Goal: Task Accomplishment & Management: Use online tool/utility

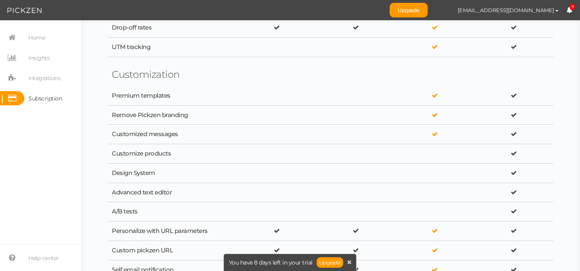
scroll to position [461, 0]
click at [146, 155] on div "Customize products" at bounding box center [173, 153] width 122 height 8
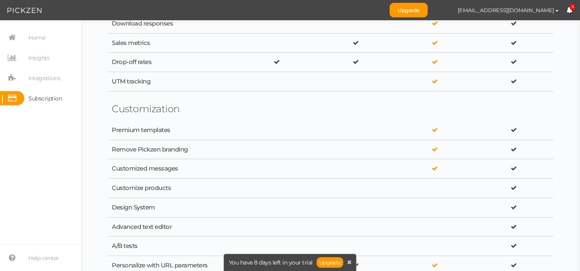
scroll to position [0, 0]
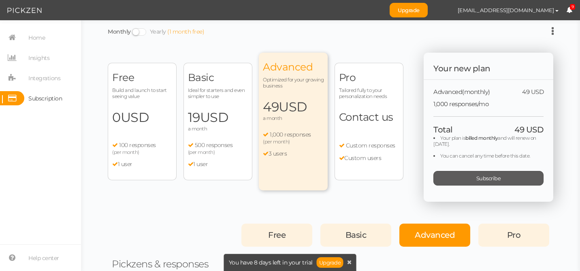
click at [482, 177] on span "Subscribe" at bounding box center [488, 178] width 25 height 6
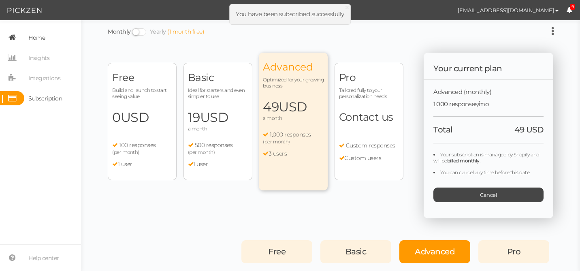
click at [38, 41] on span "Home" at bounding box center [36, 37] width 17 height 13
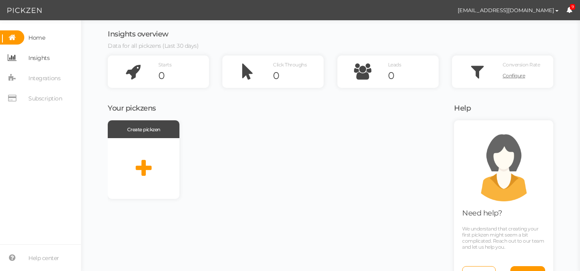
click at [39, 55] on span "Insights" at bounding box center [38, 57] width 21 height 13
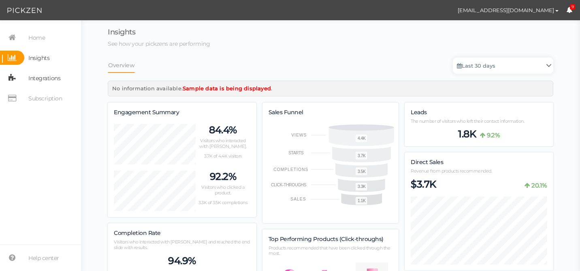
scroll to position [865, 446]
click at [42, 86] on nav "Home Insights Integrations Subscription" at bounding box center [40, 70] width 81 height 81
click at [42, 80] on span "Integrations" at bounding box center [44, 78] width 32 height 13
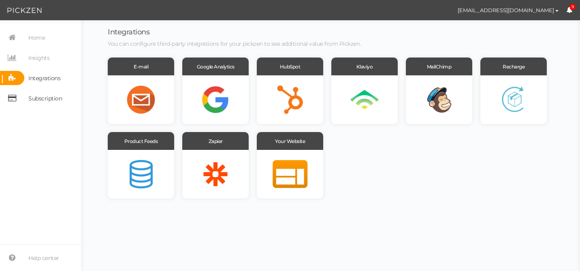
click at [49, 99] on span "Subscription" at bounding box center [45, 98] width 34 height 13
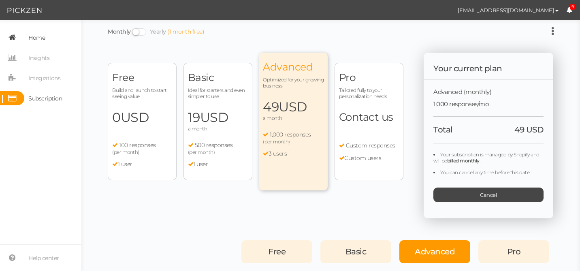
click at [30, 37] on span "Home" at bounding box center [36, 37] width 17 height 13
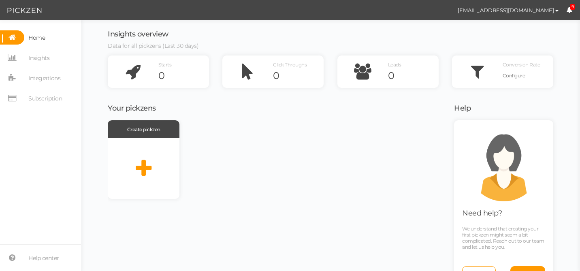
click at [23, 13] on img at bounding box center [24, 11] width 34 height 10
click at [13, 38] on icon at bounding box center [12, 37] width 24 height 14
click at [19, 11] on img at bounding box center [24, 11] width 34 height 10
click at [546, 11] on span "[EMAIL_ADDRESS][DOMAIN_NAME]" at bounding box center [506, 10] width 96 height 6
click at [248, 213] on div "Create pickzen" at bounding box center [276, 207] width 336 height 175
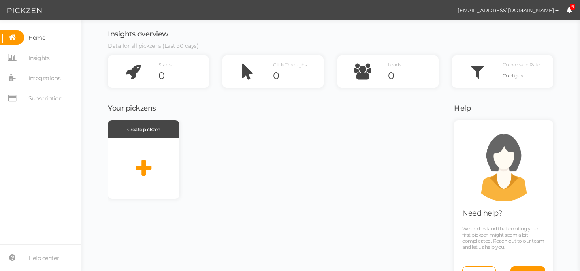
scroll to position [24, 0]
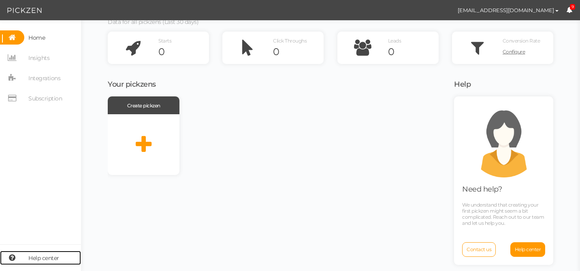
click at [40, 261] on span "Help center" at bounding box center [43, 258] width 31 height 13
click at [124, 202] on div "Create pickzen" at bounding box center [276, 183] width 336 height 175
click at [145, 145] on icon at bounding box center [144, 144] width 16 height 20
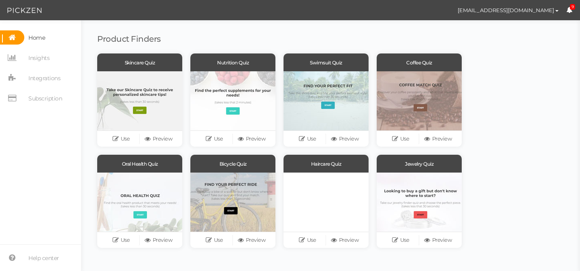
scroll to position [52, 0]
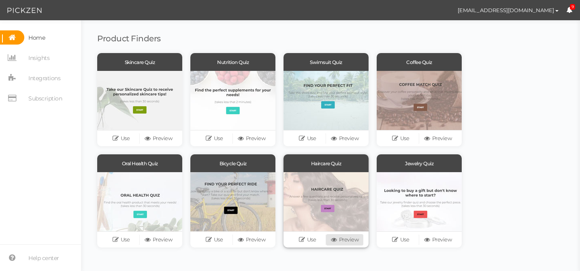
click at [337, 239] on icon at bounding box center [335, 240] width 8 height 6
click at [517, 190] on div "Skincare Quiz Use Preview Nutrition Quiz Use Preview Swimsuit Quiz Use Preview …" at bounding box center [316, 154] width 438 height 203
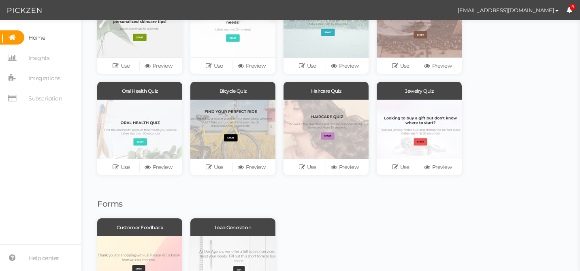
scroll to position [144, 0]
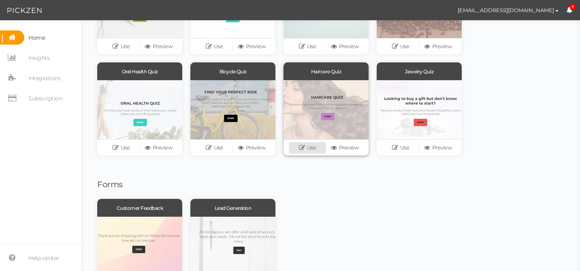
click at [300, 147] on icon at bounding box center [303, 148] width 8 height 6
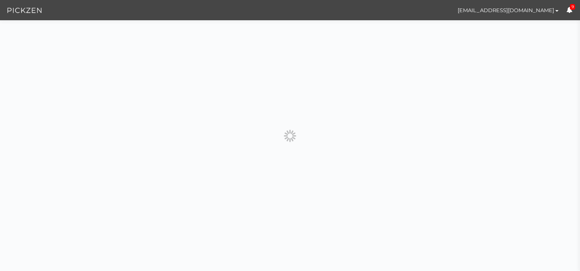
scroll to position [0, 0]
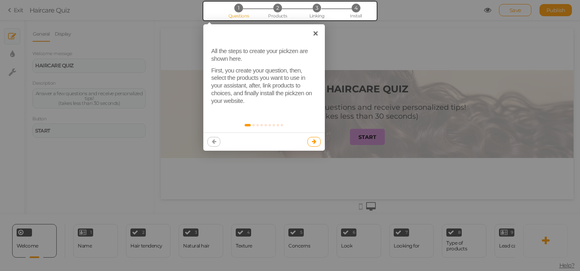
click at [314, 142] on icon at bounding box center [314, 141] width 4 height 5
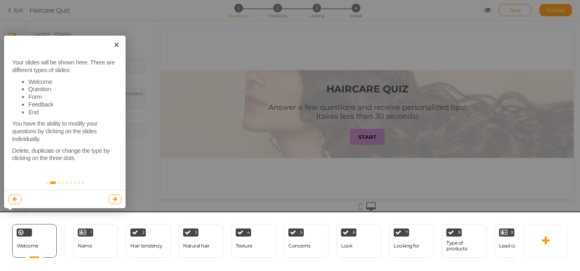
click at [114, 202] on link at bounding box center [115, 199] width 13 height 10
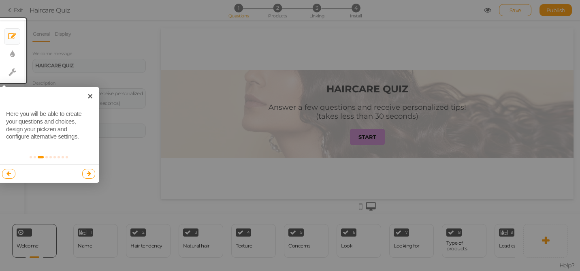
click at [87, 175] on icon at bounding box center [89, 173] width 4 height 5
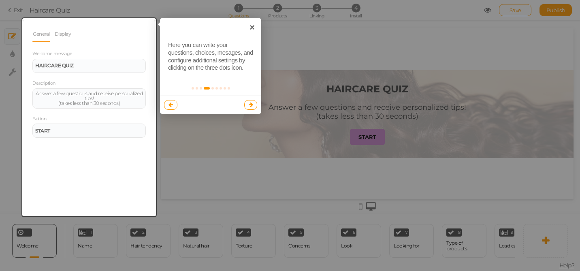
click at [250, 105] on icon at bounding box center [251, 104] width 4 height 5
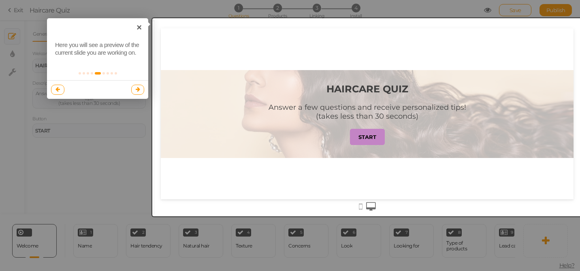
click at [140, 90] on link at bounding box center [137, 90] width 13 height 10
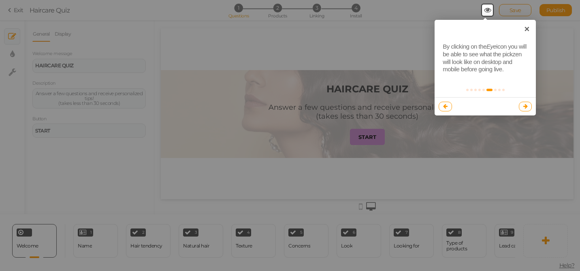
click at [529, 109] on link at bounding box center [525, 107] width 13 height 10
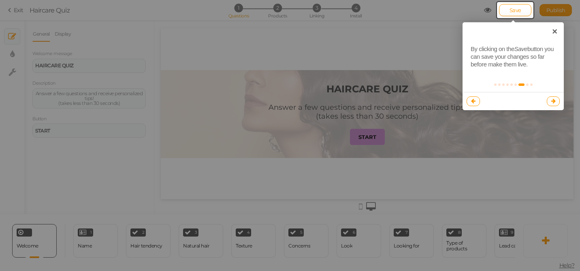
click at [553, 100] on icon at bounding box center [553, 100] width 4 height 5
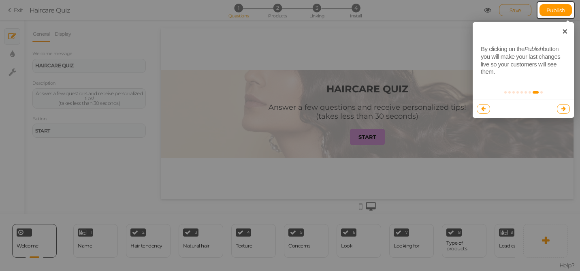
click at [565, 109] on icon at bounding box center [563, 108] width 4 height 5
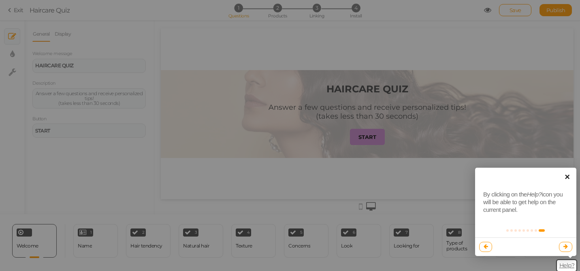
click at [569, 176] on link "×" at bounding box center [567, 177] width 18 height 18
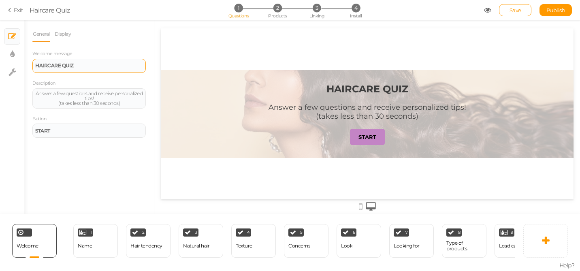
click at [64, 64] on strong "HAIRCARE QUIZ" at bounding box center [54, 65] width 38 height 6
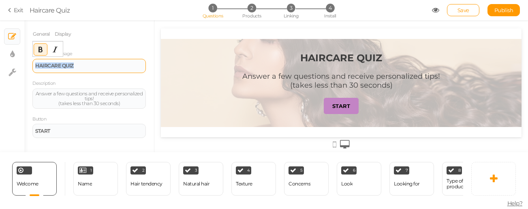
click at [47, 66] on strong "HAIRCARE QUIZ" at bounding box center [54, 65] width 38 height 6
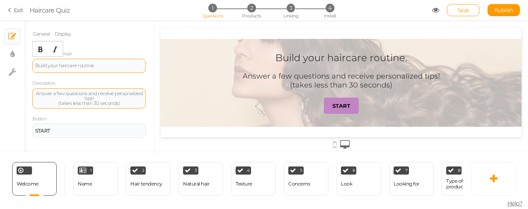
click at [83, 106] on div "Answer a few questions and receive personalized tips! (takes less than 30 secon…" at bounding box center [88, 98] width 113 height 20
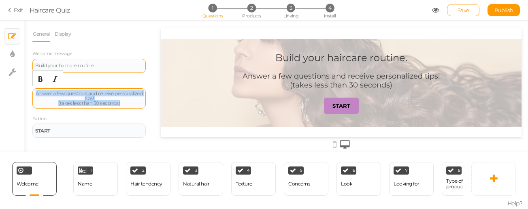
drag, startPoint x: 123, startPoint y: 104, endPoint x: 43, endPoint y: 90, distance: 81.7
click at [43, 90] on div "Answer a few questions and receive personalized tips! (takes less than 30 secon…" at bounding box center [88, 98] width 113 height 20
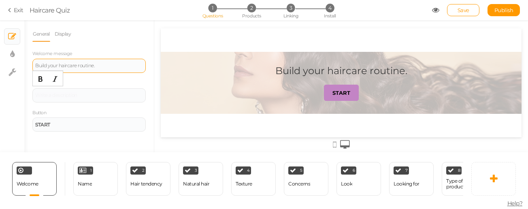
click at [28, 108] on div "General Display Welcome message Build your haircare routine. Description Button…" at bounding box center [89, 89] width 130 height 126
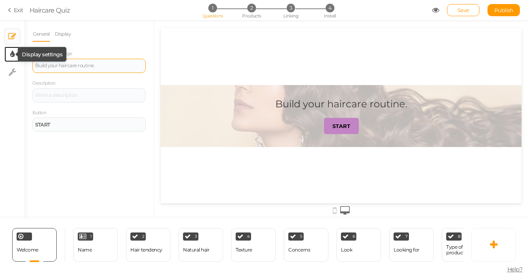
click at [12, 52] on icon at bounding box center [12, 54] width 4 height 8
select select "2"
select select "montserrat"
select select "fade"
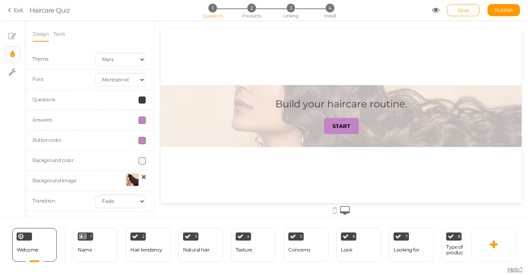
click at [143, 137] on span at bounding box center [142, 140] width 7 height 7
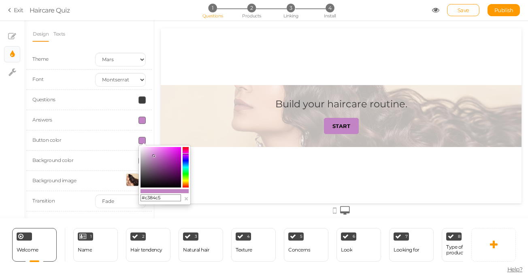
click at [161, 198] on input "#c384c5" at bounding box center [161, 197] width 41 height 7
paste input "ED1C24"
type input "#ED1C24"
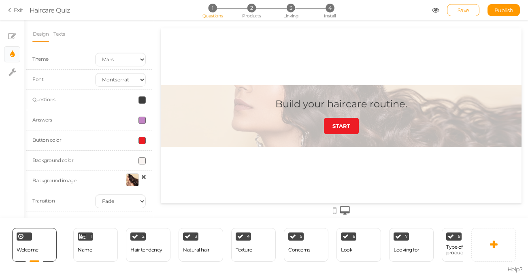
click at [143, 120] on span at bounding box center [142, 120] width 7 height 7
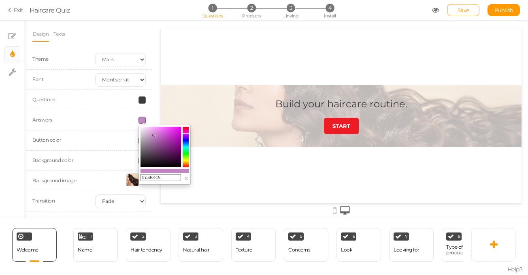
drag, startPoint x: 168, startPoint y: 177, endPoint x: 145, endPoint y: 177, distance: 22.7
click at [145, 177] on input "#c384c5" at bounding box center [161, 177] width 41 height 7
paste input "ED1C24"
type input "#ED1C24"
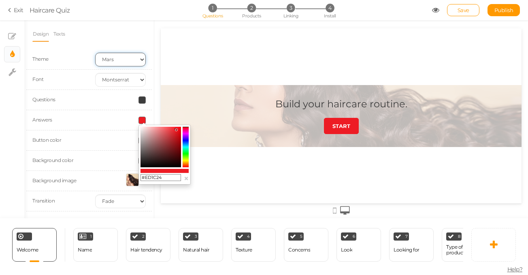
click at [113, 58] on select "Earth Mars" at bounding box center [120, 60] width 51 height 14
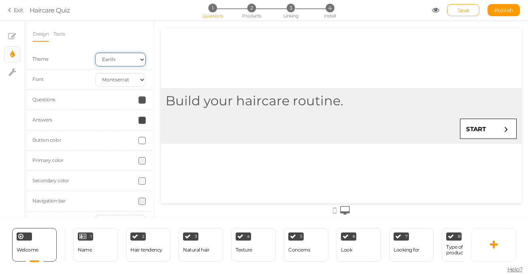
click at [119, 61] on select "Earth Mars" at bounding box center [120, 60] width 51 height 14
select select "2"
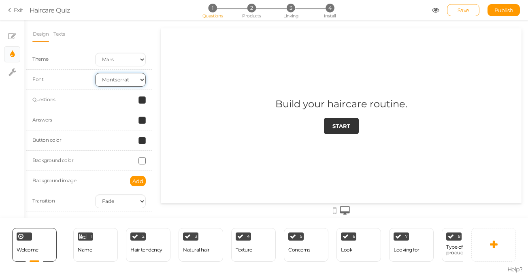
click at [120, 80] on select "Custom Default Lato Lora Montserrat Open Sans Oswald PT Sans Raleway Roboto Sou…" at bounding box center [120, 80] width 51 height 14
select select "custom"
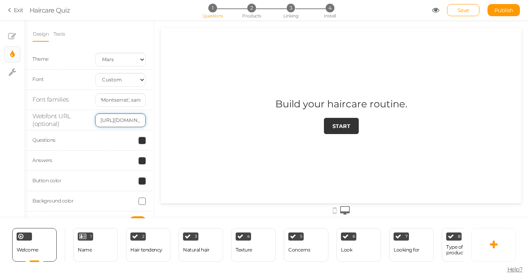
click at [116, 120] on input "https://fonts.googleapis.com/css2?family=Montserrat:wght@300;400;700" at bounding box center [120, 120] width 51 height 14
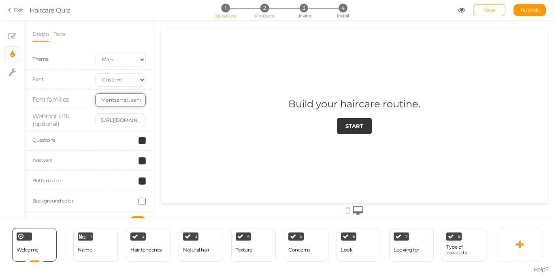
click at [113, 104] on input "'Montserrat', sans-serif" at bounding box center [120, 100] width 51 height 14
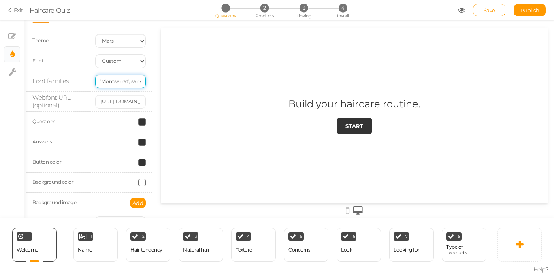
scroll to position [40, 0]
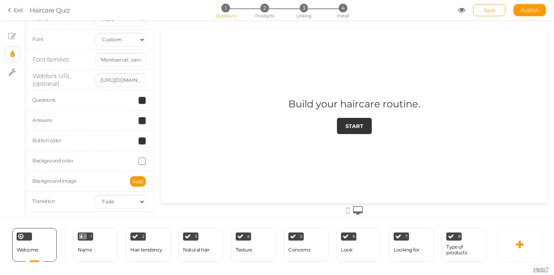
click at [142, 140] on span at bounding box center [142, 140] width 7 height 7
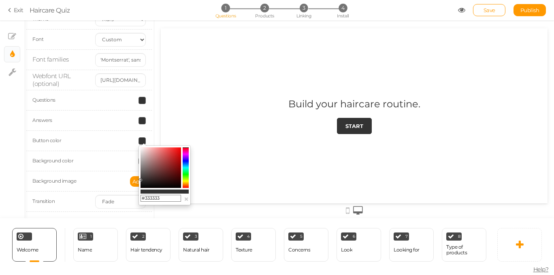
click at [162, 198] on input "#333333" at bounding box center [161, 198] width 41 height 7
paste input "ED1C24"
type input "#ED1C24"
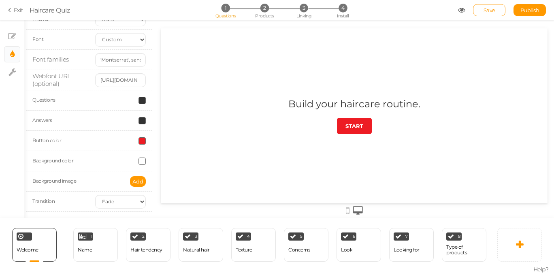
click at [143, 100] on span at bounding box center [142, 100] width 7 height 7
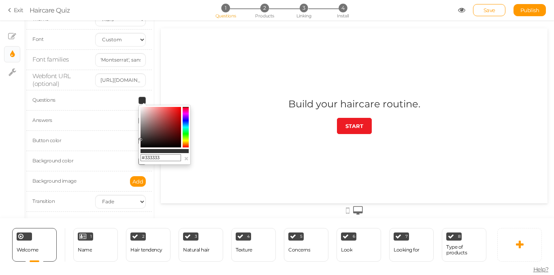
click at [165, 158] on input "#333333" at bounding box center [161, 157] width 41 height 7
type input "#"
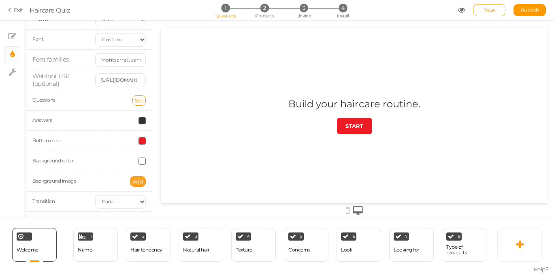
click at [144, 179] on button "Add" at bounding box center [138, 181] width 16 height 11
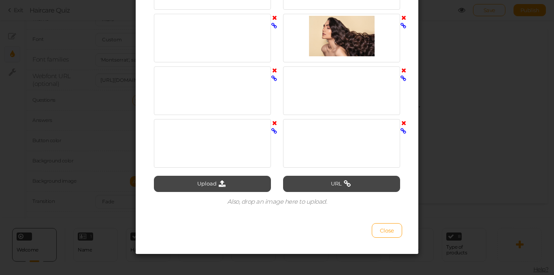
scroll to position [162, 0]
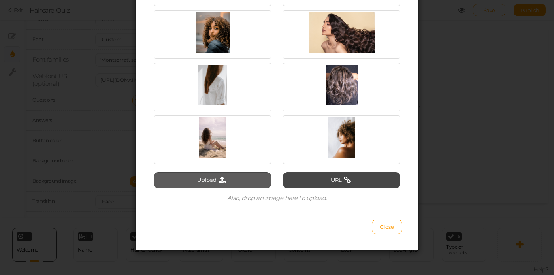
click at [226, 178] on icon at bounding box center [222, 180] width 11 height 7
click at [463, 85] on div "Select image Upload URL Also, drop an image here to upload. Close" at bounding box center [277, 137] width 554 height 275
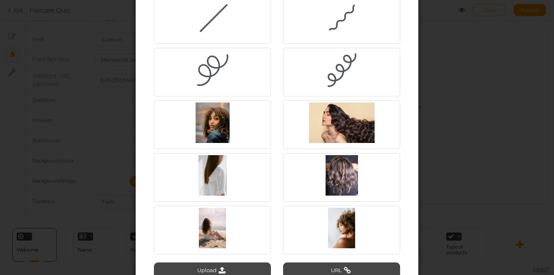
scroll to position [0, 0]
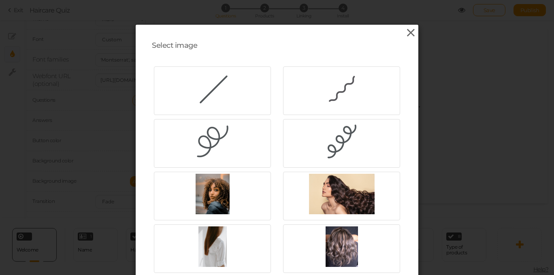
click at [413, 32] on icon at bounding box center [411, 33] width 12 height 12
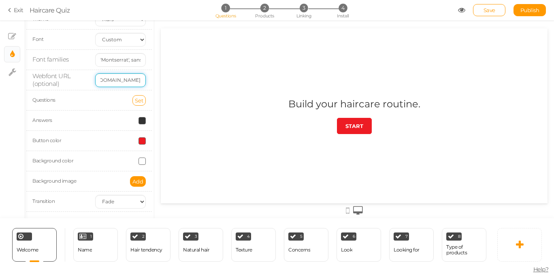
scroll to position [0, 137]
drag, startPoint x: 277, startPoint y: 106, endPoint x: 168, endPoint y: 81, distance: 111.3
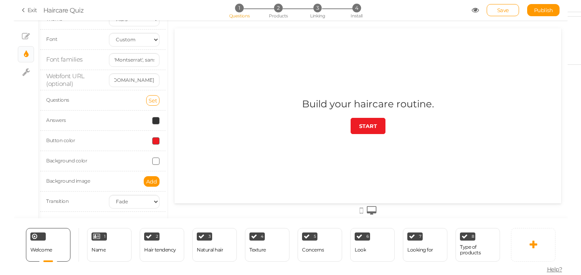
scroll to position [0, 0]
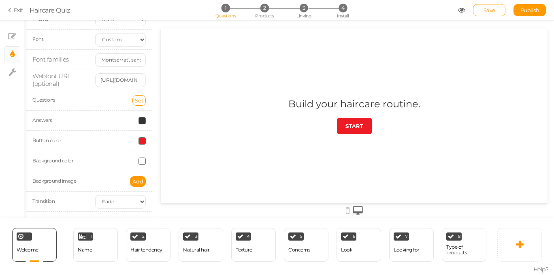
click at [4, 139] on div "× Slides × Display settings × Settings" at bounding box center [12, 119] width 24 height 198
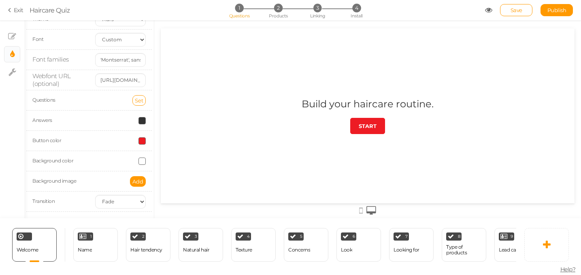
click at [13, 198] on div "× Slides × Display settings × Settings" at bounding box center [12, 119] width 24 height 198
click at [85, 246] on div "Name" at bounding box center [85, 250] width 14 height 14
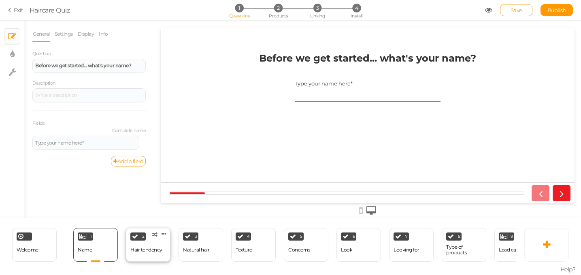
click at [147, 247] on div "Hair tendency" at bounding box center [146, 250] width 32 height 6
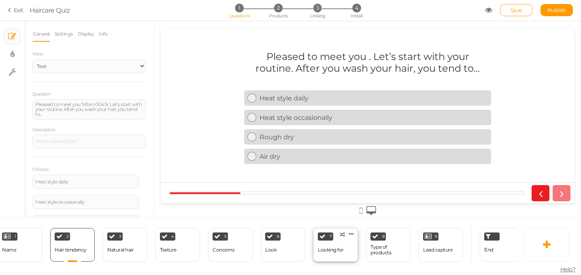
scroll to position [0, 88]
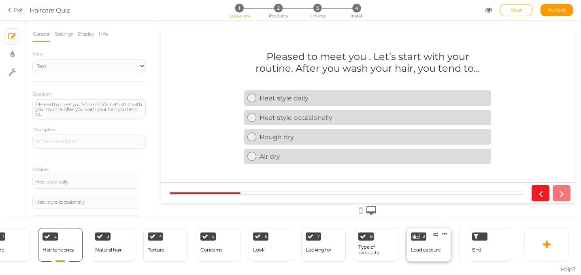
click at [413, 245] on div "Lead capture" at bounding box center [426, 250] width 30 height 14
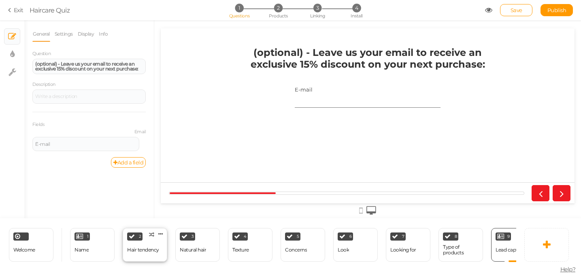
scroll to position [0, 0]
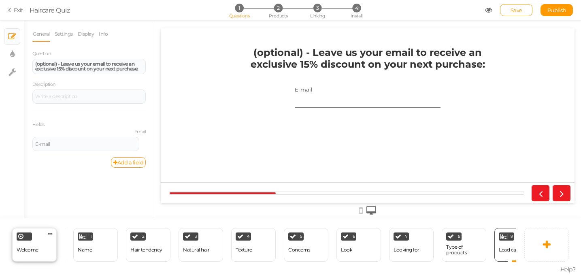
click at [42, 244] on div "Welcome Delete" at bounding box center [34, 245] width 45 height 34
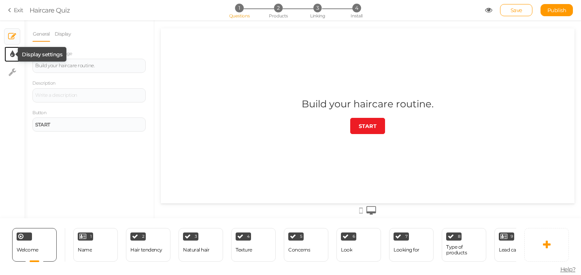
click at [11, 54] on icon at bounding box center [12, 54] width 4 height 8
select select "2"
select select "fade"
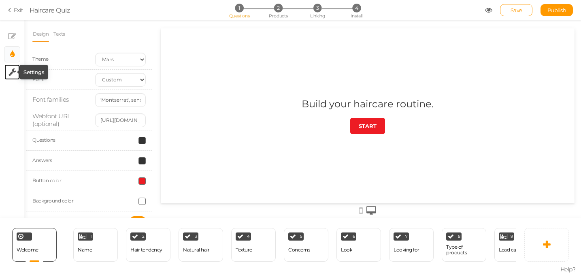
click at [11, 70] on icon at bounding box center [13, 72] width 8 height 8
select select "en"
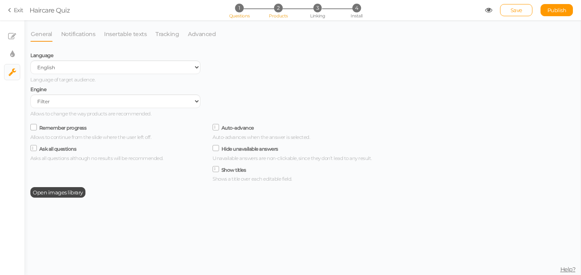
click at [276, 9] on span "2" at bounding box center [278, 8] width 9 height 9
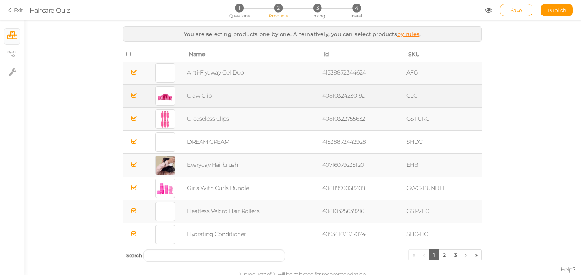
scroll to position [15, 0]
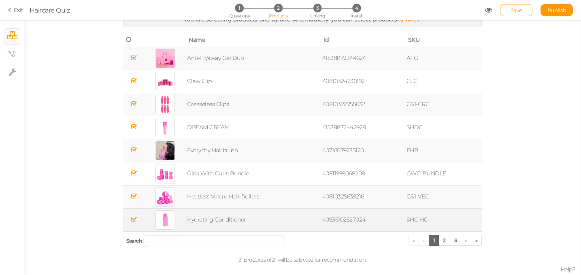
click at [134, 221] on icon at bounding box center [134, 219] width 6 height 6
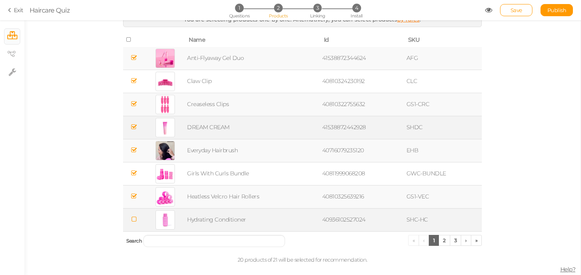
scroll to position [0, 0]
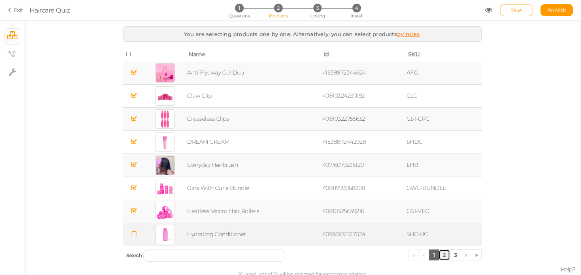
click at [444, 256] on link "2" at bounding box center [445, 255] width 12 height 11
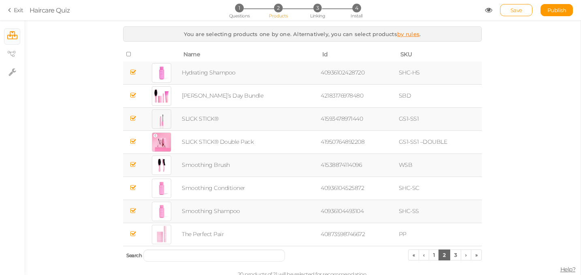
click at [134, 75] on icon at bounding box center [133, 72] width 6 height 6
click at [134, 211] on icon at bounding box center [133, 211] width 6 height 6
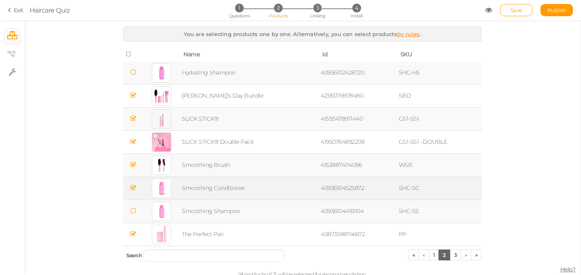
click at [133, 186] on icon at bounding box center [133, 188] width 6 height 6
click at [455, 256] on link "3" at bounding box center [456, 255] width 12 height 11
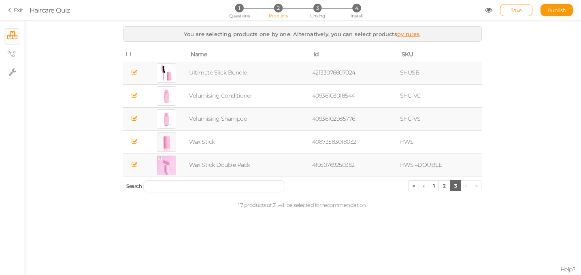
click at [135, 118] on icon at bounding box center [135, 118] width 6 height 6
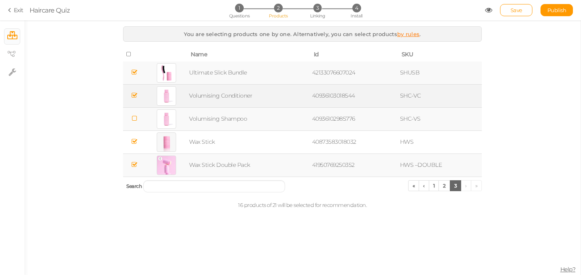
click at [133, 95] on icon at bounding box center [135, 95] width 6 height 6
click at [443, 233] on div "You are selecting products one by one. Alternatively, you can select products b…" at bounding box center [302, 147] width 557 height 255
click at [433, 185] on link "1" at bounding box center [434, 185] width 11 height 11
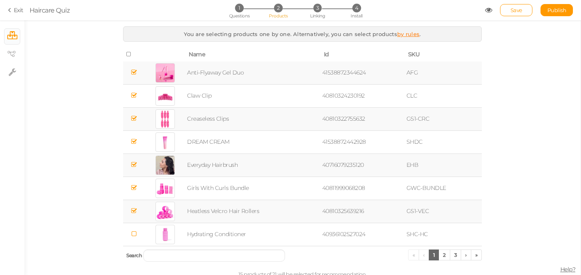
click at [13, 11] on icon at bounding box center [11, 9] width 6 height 7
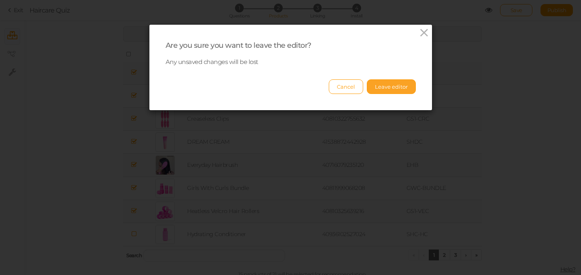
click at [397, 88] on button "Leave editor" at bounding box center [391, 86] width 49 height 15
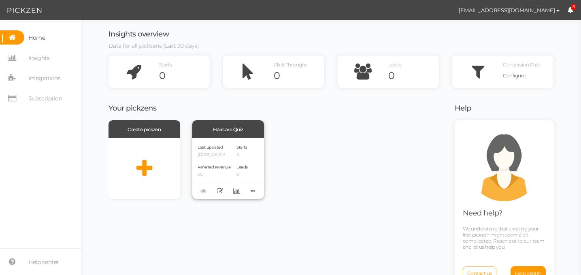
click at [228, 149] on div "Last updated 08/27/2025 2:51 AM" at bounding box center [214, 150] width 33 height 14
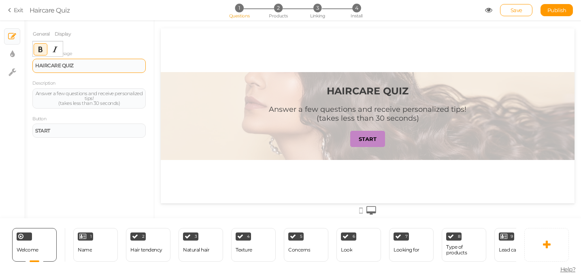
click at [80, 61] on div "HAIRCARE QUIZ" at bounding box center [88, 66] width 113 height 14
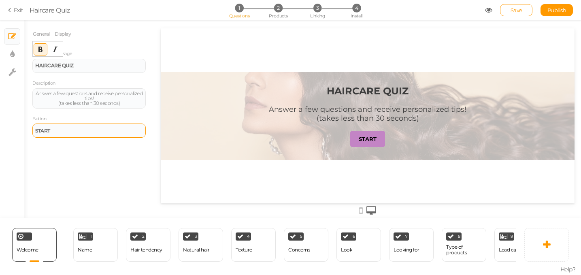
click at [66, 129] on div "START" at bounding box center [89, 130] width 108 height 5
click at [69, 157] on div "General Display Welcome message HAIRCARE QUIZ Description Answer a few question…" at bounding box center [89, 122] width 130 height 192
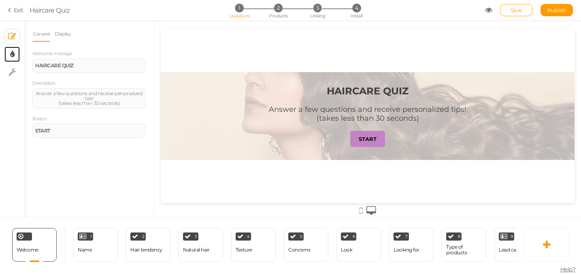
click at [13, 51] on icon at bounding box center [12, 54] width 4 height 8
select select "2"
select select "montserrat"
select select "fade"
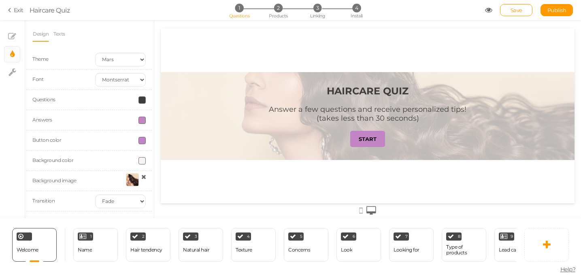
click at [141, 139] on span at bounding box center [142, 140] width 7 height 7
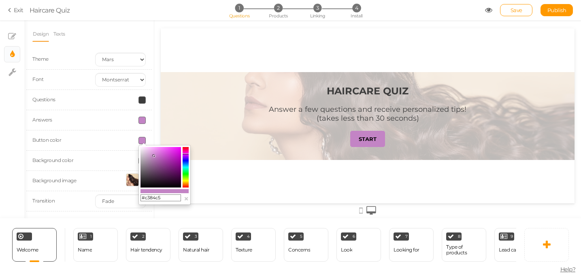
drag, startPoint x: 169, startPoint y: 201, endPoint x: 143, endPoint y: 197, distance: 25.3
click at [143, 197] on input "#c384c5" at bounding box center [161, 197] width 41 height 7
paste input "text"
paste input "ED1C24"
type input "#ED1C24"
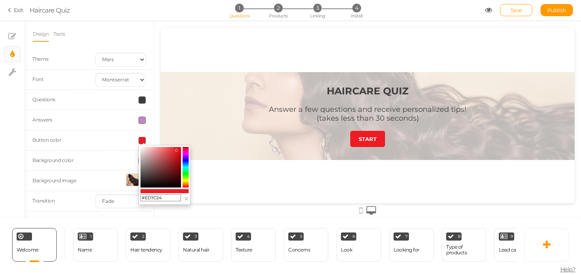
click at [109, 180] on div at bounding box center [120, 180] width 63 height 15
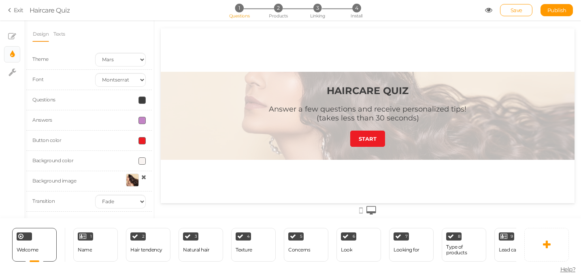
click at [370, 89] on strong "HAIRCARE QUIZ" at bounding box center [368, 91] width 82 height 12
click at [305, 101] on header "HAIRCARE QUIZ Answer a few questions and receive personalized tips! (takes less…" at bounding box center [367, 108] width 243 height 46
click at [60, 32] on link "Texts" at bounding box center [59, 33] width 13 height 15
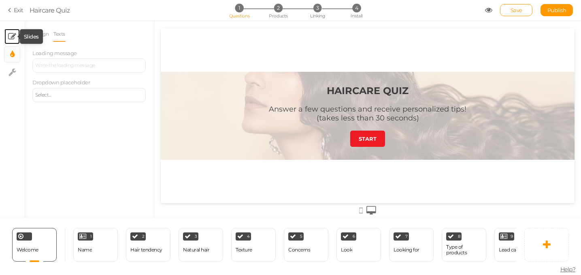
click at [12, 35] on icon at bounding box center [12, 36] width 8 height 8
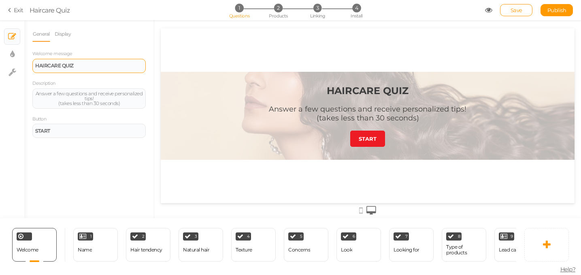
click at [76, 68] on div "HAIRCARE QUIZ" at bounding box center [89, 65] width 108 height 5
click at [38, 65] on div "Your haircare routine." at bounding box center [89, 65] width 108 height 5
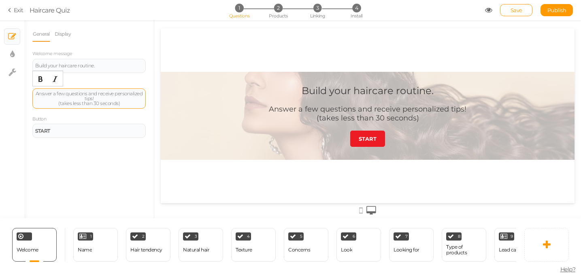
drag, startPoint x: 130, startPoint y: 100, endPoint x: 43, endPoint y: 91, distance: 88.4
click at [43, 91] on div "Answer a few questions and receive personalized tips! (takes less than 30 secon…" at bounding box center [89, 98] width 108 height 15
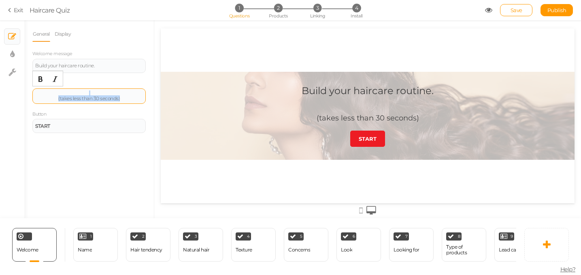
drag, startPoint x: 130, startPoint y: 98, endPoint x: 35, endPoint y: 92, distance: 95.0
click at [35, 92] on div "(takes less than 30 seconds)" at bounding box center [89, 96] width 108 height 10
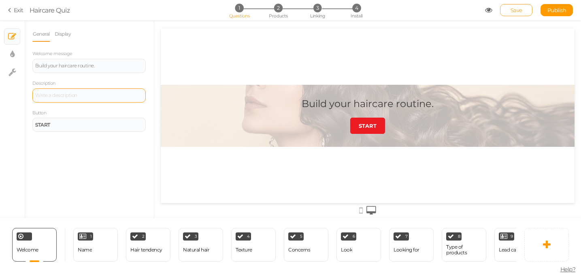
click at [519, 13] on span "Save" at bounding box center [517, 10] width 12 height 6
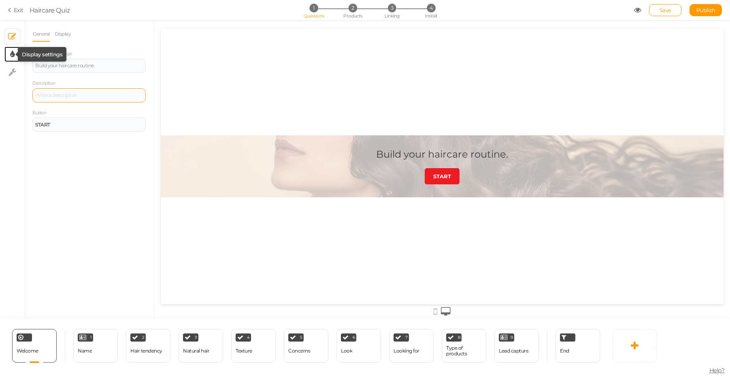
click at [11, 55] on icon at bounding box center [12, 54] width 4 height 8
select select "2"
select select "montserrat"
select select "fade"
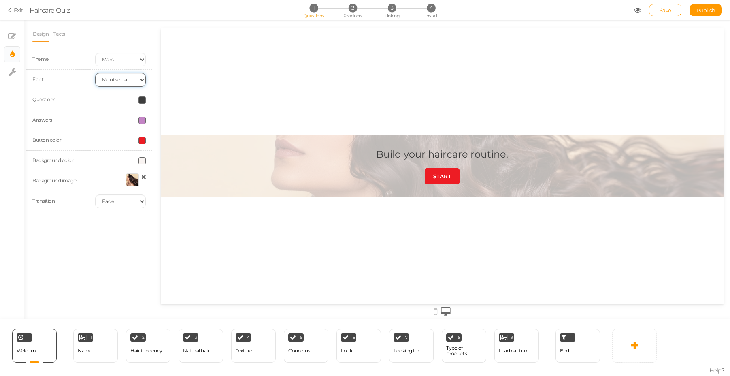
click at [129, 81] on select "Custom Default Lato Lora Montserrat Open Sans Oswald PT Sans Raleway Roboto Sou…" at bounding box center [120, 80] width 51 height 14
select select "custom"
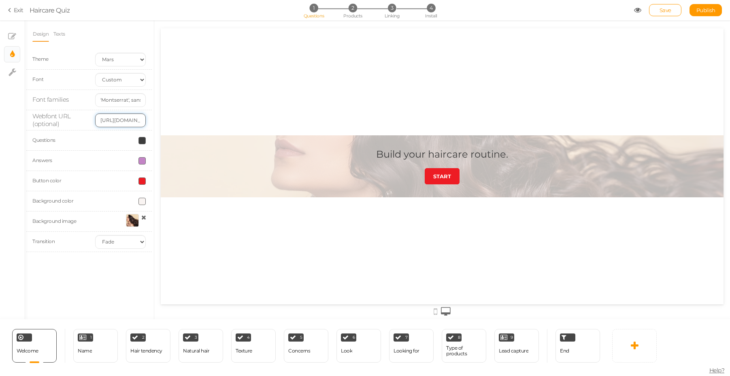
click at [123, 122] on input "https://fonts.googleapis.com/css2?family=Montserrat:wght@300;400;700" at bounding box center [120, 120] width 51 height 14
click at [123, 117] on input "https://fonts.googleapis.com/css2?family=Montserrat:wght@300;400;700" at bounding box center [120, 120] width 51 height 14
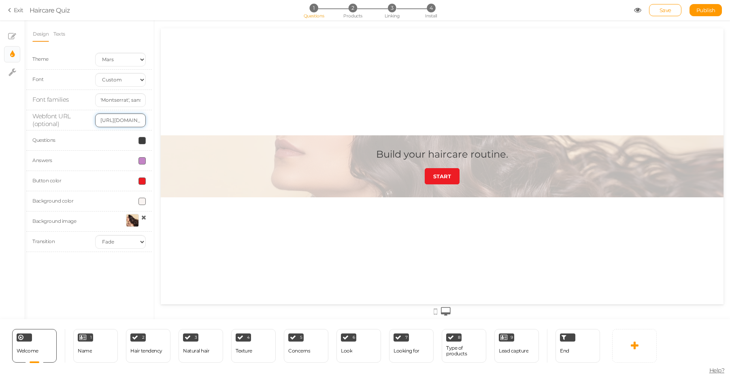
click at [123, 117] on input "https://fonts.googleapis.com/css2?family=Montserrat:wght@300;400;700" at bounding box center [120, 120] width 51 height 14
paste input "slickhair.com/cdn/shop/files/ABCDiatypeExpanded-Bold.woff2?v=1753883605"
type input "https://slickhair.com/cdn/shop/files/ABCDiatypeExpanded-Bold.woff2?v=1753883605"
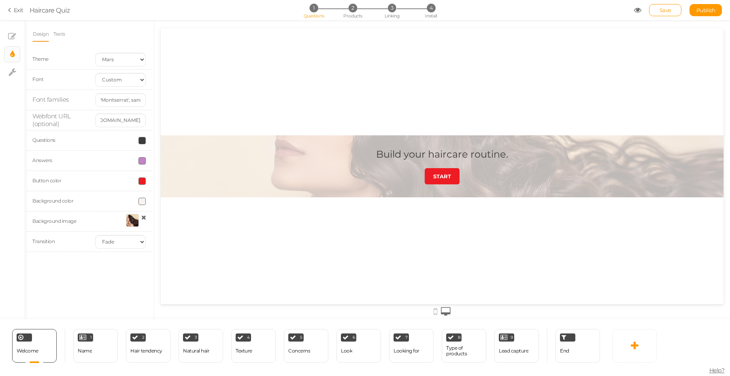
scroll to position [0, 0]
click at [115, 271] on div "Design Texts Theme Earth Mars Font Custom Default Lato Lora Montserrat Open San…" at bounding box center [89, 169] width 130 height 299
click at [114, 98] on input "'Montserrat', sans-serif" at bounding box center [120, 100] width 51 height 14
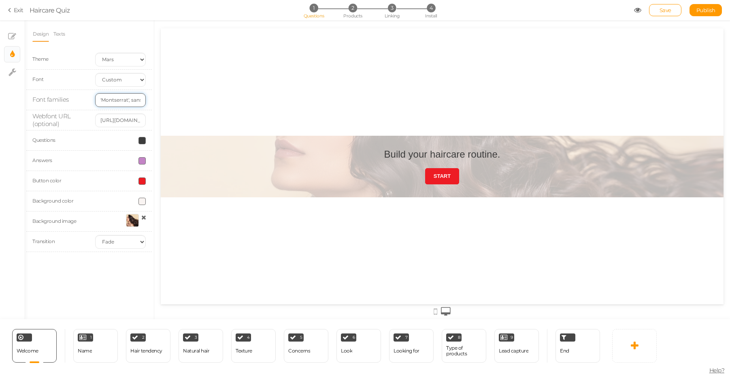
click at [114, 98] on input "'Montserrat', sans-serif" at bounding box center [120, 100] width 51 height 14
click at [115, 265] on div "Design Texts Theme Earth Mars Font Custom Default Lato Lora Montserrat Open San…" at bounding box center [89, 169] width 130 height 299
click at [111, 122] on input "https://slickhair.com/cdn/shop/files/ABCDiatypeExpanded-Bold.woff2?v=1753883605" at bounding box center [120, 120] width 51 height 14
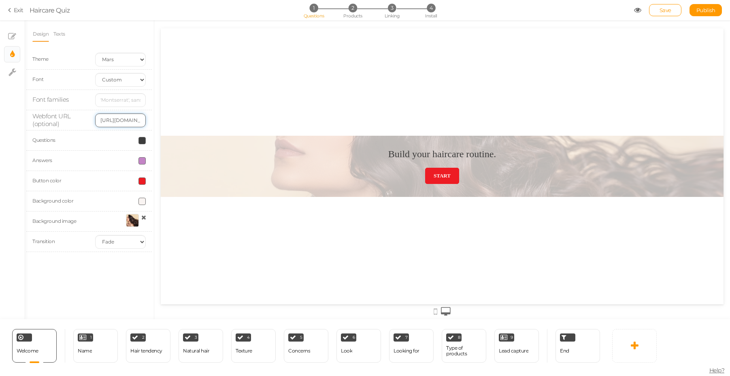
click at [111, 122] on input "https://slickhair.com/cdn/shop/files/ABCDiatypeExpanded-Bold.woff2?v=1753883605" at bounding box center [120, 120] width 51 height 14
click at [85, 271] on div "Design Texts Theme Earth Mars Font Custom Default Lato Lora Montserrat Open San…" at bounding box center [89, 169] width 130 height 299
click at [92, 263] on div "Design Texts Theme Earth Mars Font Custom Default Lato Lora Montserrat Open San…" at bounding box center [89, 169] width 130 height 299
drag, startPoint x: 102, startPoint y: 122, endPoint x: 79, endPoint y: 121, distance: 23.5
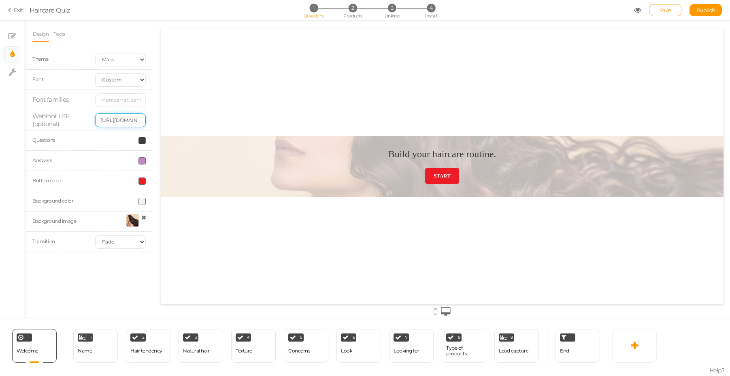
click at [79, 121] on div "Webfont URL (optional) https://slickhair.com/cdn/shop/files/ABCDiatypeExpanded-…" at bounding box center [89, 120] width 126 height 20
click at [91, 271] on div "Design Texts Theme Earth Mars Font Custom Default Lato Lora Montserrat Open San…" at bounding box center [89, 169] width 130 height 299
click at [109, 120] on input "https://slickhair.com/cdn/shop/files/ABCDiatypeExpanded-Bold.woff2?v=1753883605" at bounding box center [120, 120] width 51 height 14
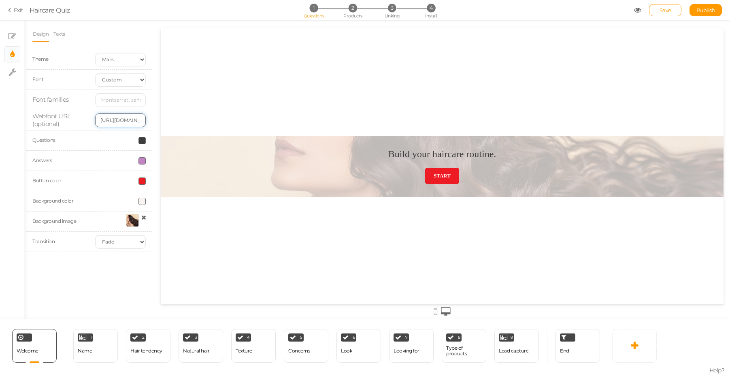
click at [109, 120] on input "https://slickhair.com/cdn/shop/files/ABCDiatypeExpanded-Bold.woff2?v=1753883605" at bounding box center [120, 120] width 51 height 14
click at [86, 271] on div "Design Texts Theme Earth Mars Font Custom Default Lato Lora Montserrat Open San…" at bounding box center [89, 169] width 130 height 299
click at [117, 85] on select "Custom Default Lato Lora Montserrat Open Sans Oswald PT Sans Raleway Roboto Sou…" at bounding box center [120, 80] width 51 height 14
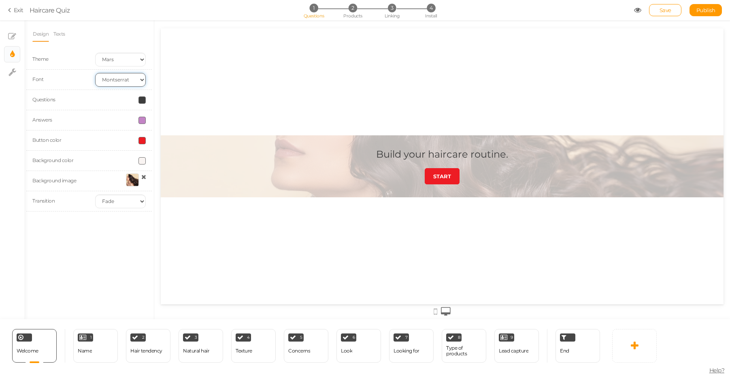
click at [116, 80] on select "Custom Default Lato Lora Montserrat Open Sans Oswald PT Sans Raleway Roboto Sou…" at bounding box center [120, 80] width 51 height 14
select select "custom"
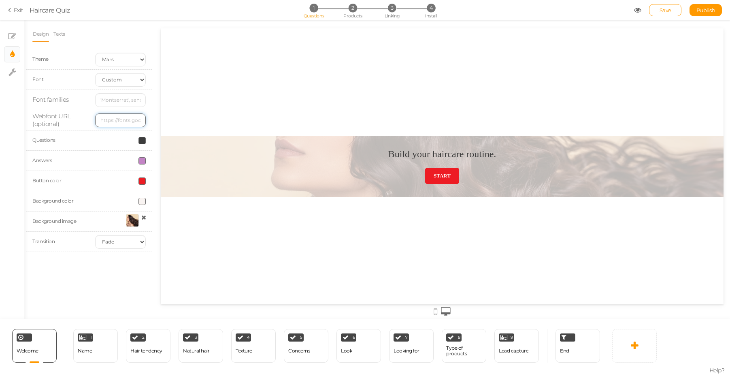
click at [107, 122] on input "text" at bounding box center [120, 120] width 51 height 14
paste input "https://slickhair.com/cdn/shop/files/ABCDiatypeExpanded-Bold.woff2?v=1753883605"
type input "https://slickhair.com/cdn/shop/files/ABCDiatypeExpanded-Bold.woff2?v=1753883605"
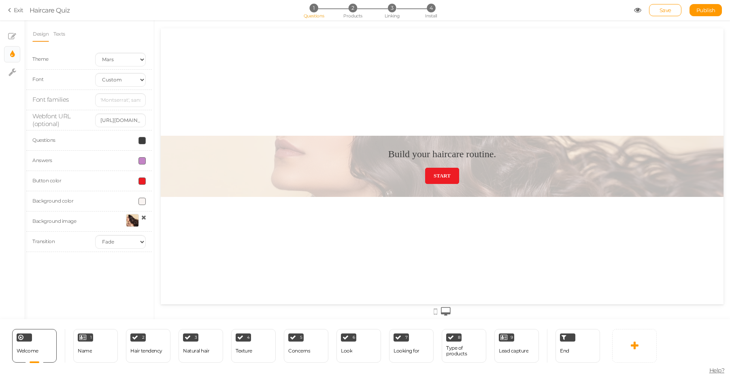
click at [117, 271] on div "Design Texts Theme Earth Mars Font Custom Default Lato Lora Montserrat Open San…" at bounding box center [89, 169] width 130 height 299
click at [124, 106] on input "text" at bounding box center [120, 100] width 51 height 14
type input "Diatype Expanded"
click at [131, 126] on input "https://slickhair.com/cdn/shop/files/ABCDiatypeExpanded-Bold.woff2?v=1753883605" at bounding box center [120, 120] width 51 height 14
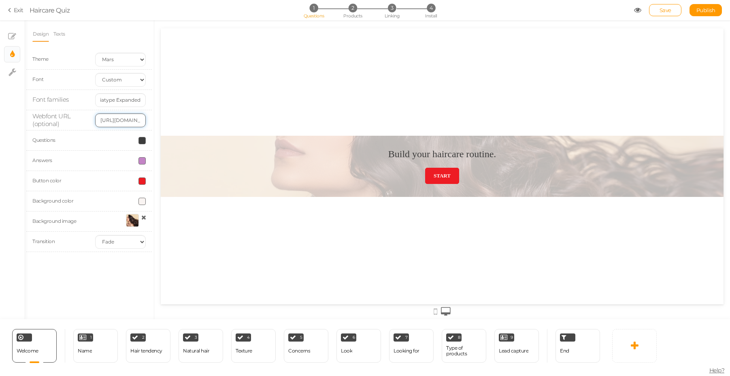
scroll to position [0, 0]
drag, startPoint x: 283, startPoint y: 131, endPoint x: 179, endPoint y: 102, distance: 108.0
click at [137, 102] on input "Diatype Expanded" at bounding box center [120, 100] width 51 height 14
drag, startPoint x: 138, startPoint y: 102, endPoint x: 160, endPoint y: 100, distance: 22.0
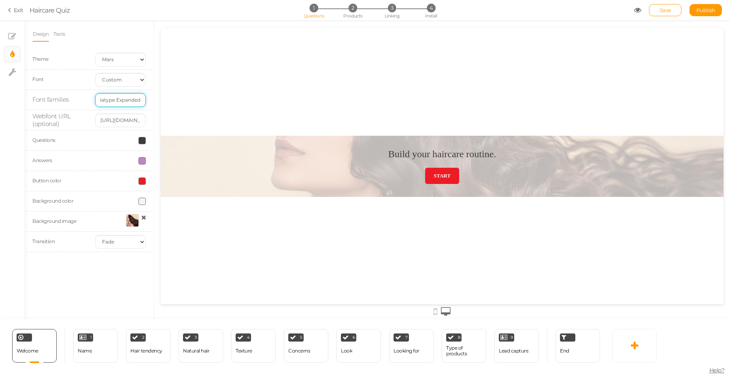
click at [160, 101] on div "× Slides × Display settings × Settings Design Texts Theme Earth Mars Font Custo…" at bounding box center [365, 169] width 730 height 299
click at [142, 125] on input "https://slickhair.com/cdn/shop/files/ABCDiatypeExpanded-Bold.woff2?v=1753883605" at bounding box center [120, 120] width 51 height 14
drag, startPoint x: 111, startPoint y: 125, endPoint x: 141, endPoint y: 120, distance: 30.4
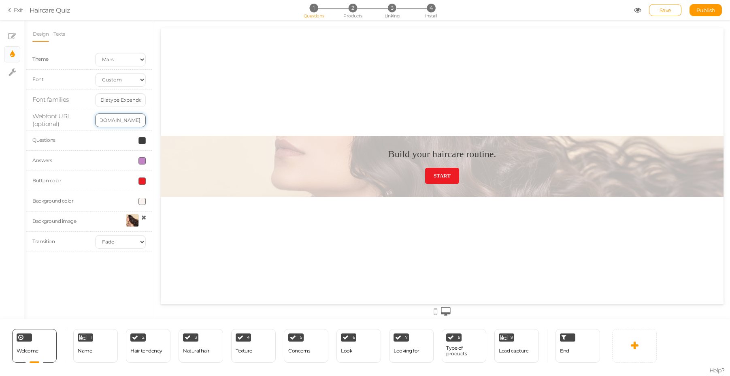
click at [141, 120] on input "https://slickhair.com/cdn/shop/files/ABCDiatypeExpanded-Bold.woff2?v=1753883605" at bounding box center [120, 120] width 51 height 14
drag, startPoint x: 281, startPoint y: 148, endPoint x: 171, endPoint y: 120, distance: 113.0
click at [126, 111] on div "Webfont URL (optional) https://slickhair.com/cdn/shop/files/ABCDiatypeExpanded-…" at bounding box center [89, 120] width 126 height 20
click at [127, 115] on input "https://slickhair.com/cdn/shop/files/ABCDiatypeExpanded-Bold.woff2?v=1753883605" at bounding box center [120, 120] width 51 height 14
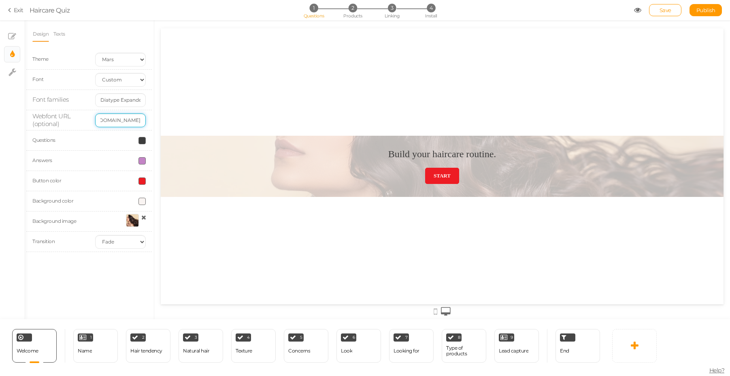
scroll to position [0, 162]
drag, startPoint x: 286, startPoint y: 145, endPoint x: 192, endPoint y: 109, distance: 101.3
click at [119, 80] on select "Custom Default Lato Lora Montserrat Open Sans Oswald PT Sans Raleway Roboto Sou…" at bounding box center [120, 80] width 51 height 14
select select "lato"
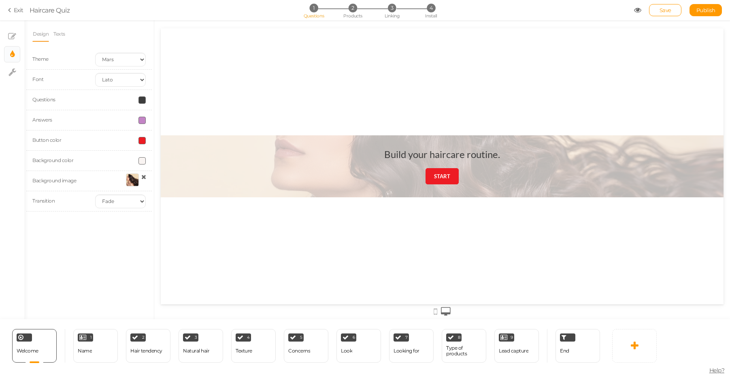
click at [85, 247] on div "Design Texts Theme Earth Mars Font Custom Default Lato Lora Montserrat Open San…" at bounding box center [89, 169] width 130 height 299
click at [579, 271] on div "End" at bounding box center [578, 346] width 45 height 34
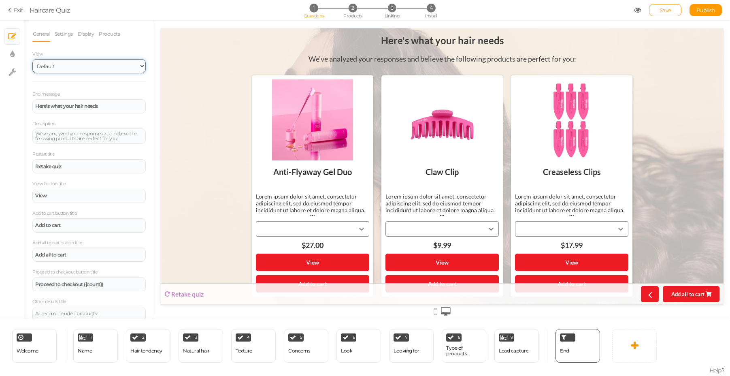
click at [130, 70] on select "Default Top" at bounding box center [88, 66] width 113 height 14
select select "1000"
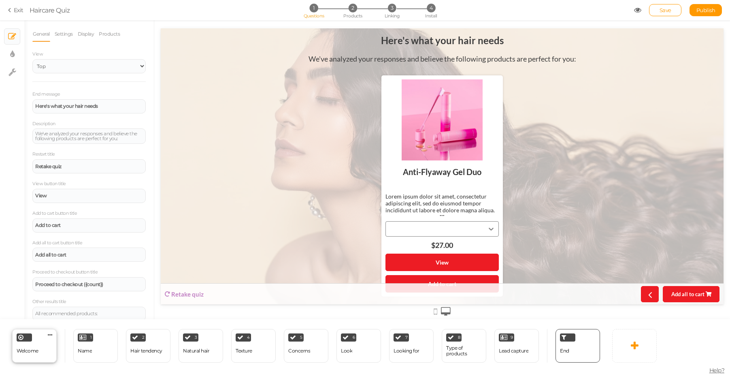
click at [35, 271] on div "Welcome" at bounding box center [28, 351] width 22 height 14
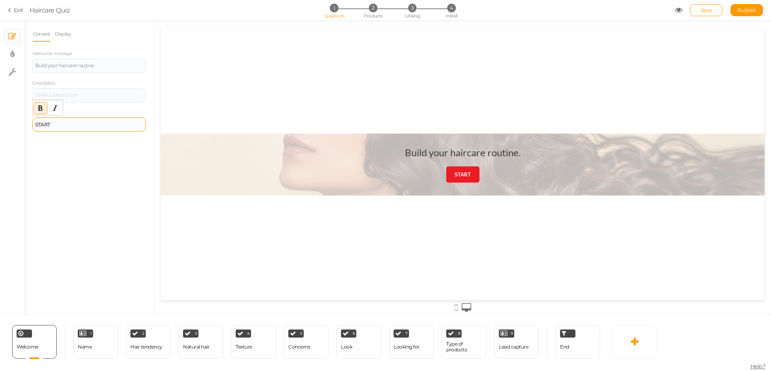
click at [94, 125] on div "START" at bounding box center [89, 124] width 108 height 5
click at [66, 35] on link "Display" at bounding box center [62, 33] width 17 height 15
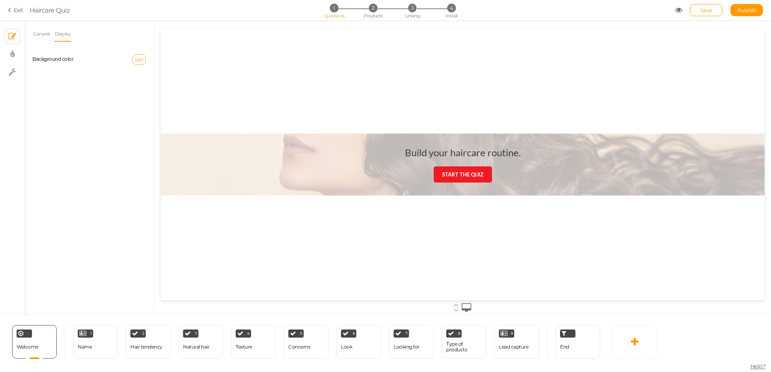
click at [139, 56] on button "Set" at bounding box center [138, 59] width 13 height 11
click at [46, 130] on div "General Display Welcome message Build your haircare routine. Description Button…" at bounding box center [89, 170] width 130 height 289
click at [36, 32] on link "General" at bounding box center [41, 33] width 18 height 15
click at [294, 150] on div at bounding box center [463, 165] width 604 height 62
click at [11, 51] on icon at bounding box center [12, 54] width 4 height 8
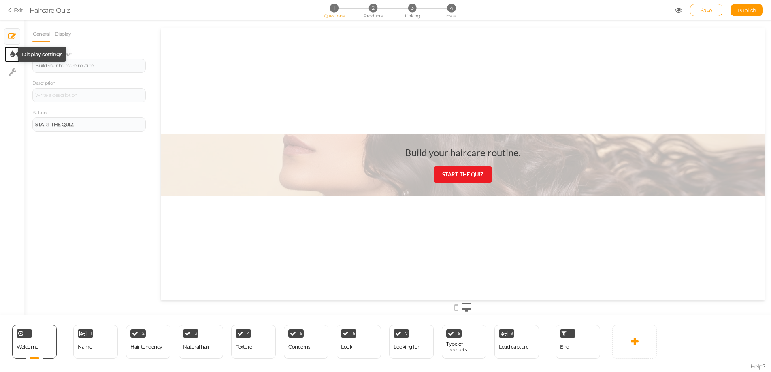
select select "2"
select select "lato"
select select "fade"
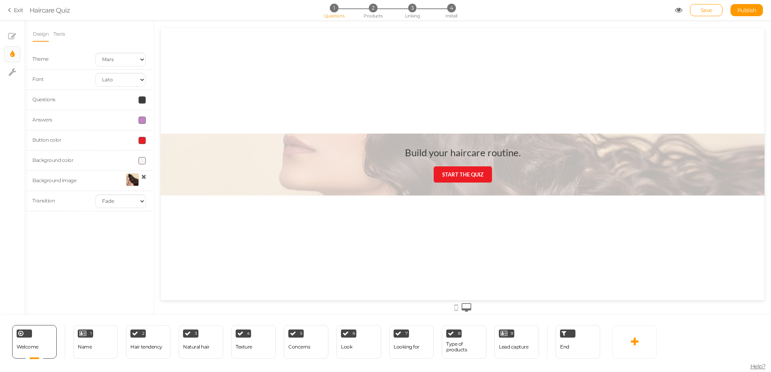
click at [137, 177] on div at bounding box center [132, 179] width 13 height 13
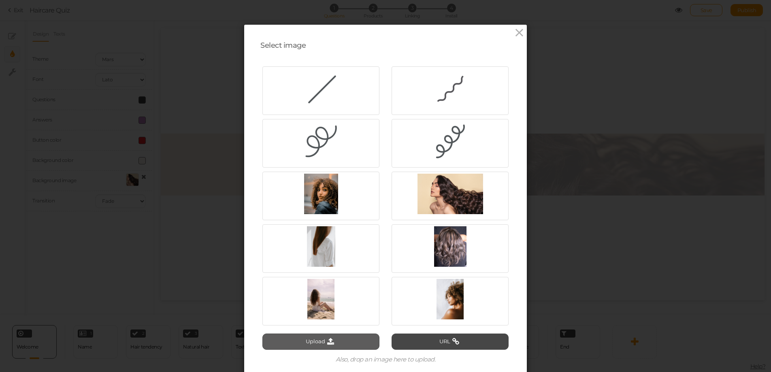
click at [317, 271] on button "Upload" at bounding box center [321, 342] width 117 height 16
type input "C:\fakepath\Homepage Image.jpg"
click at [340, 271] on button "Upload" at bounding box center [321, 342] width 117 height 16
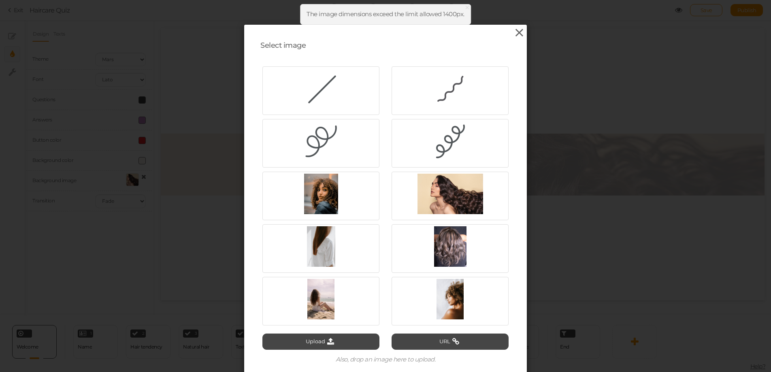
click at [518, 32] on icon at bounding box center [520, 33] width 12 height 12
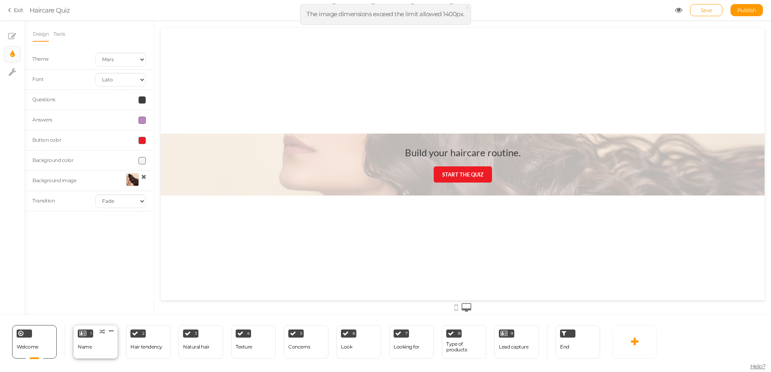
click at [91, 271] on div "Name" at bounding box center [85, 347] width 14 height 6
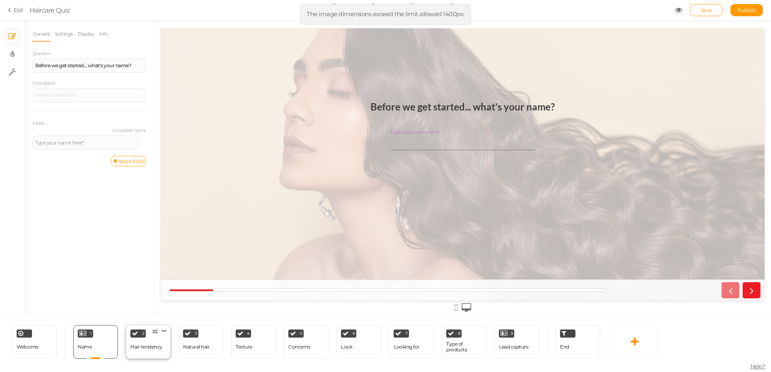
click at [152, 271] on div "Hair tendency" at bounding box center [146, 347] width 32 height 6
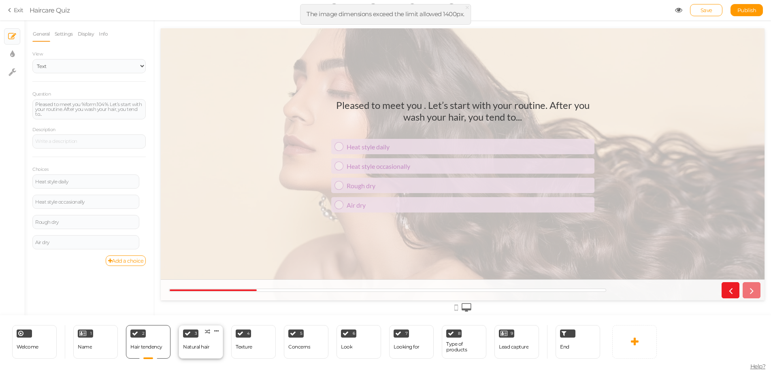
click at [204, 271] on div "Natural hair" at bounding box center [196, 347] width 26 height 14
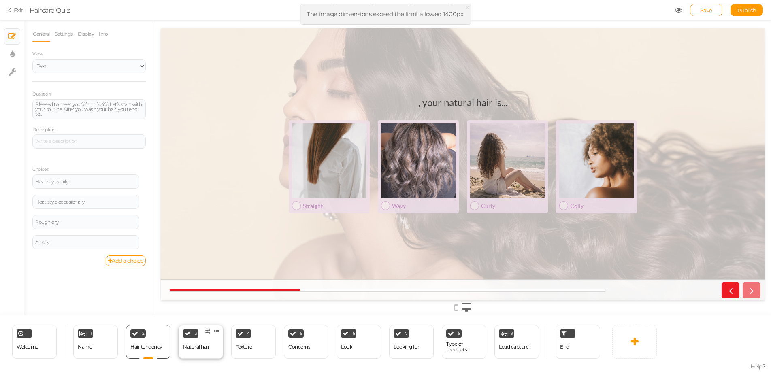
select select "2"
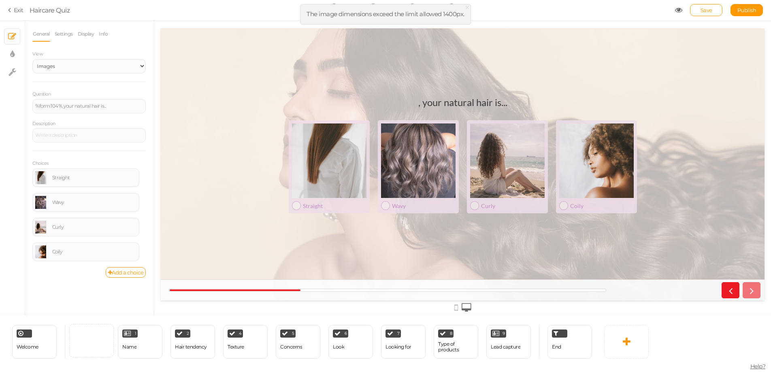
select select "2"
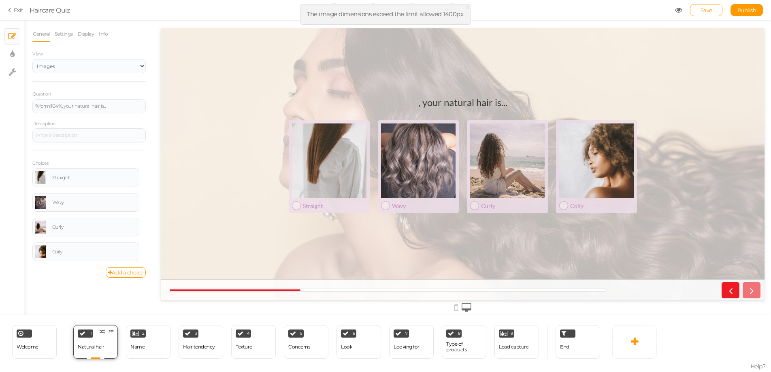
click at [104, 271] on div "1 Natural hair × Define the conditions to show this slide. Clone Change type De…" at bounding box center [95, 342] width 45 height 34
click at [457, 105] on div ", your natural hair is..." at bounding box center [462, 102] width 89 height 12
click at [105, 105] on div "%form:104%, your natural hair is..." at bounding box center [89, 106] width 108 height 5
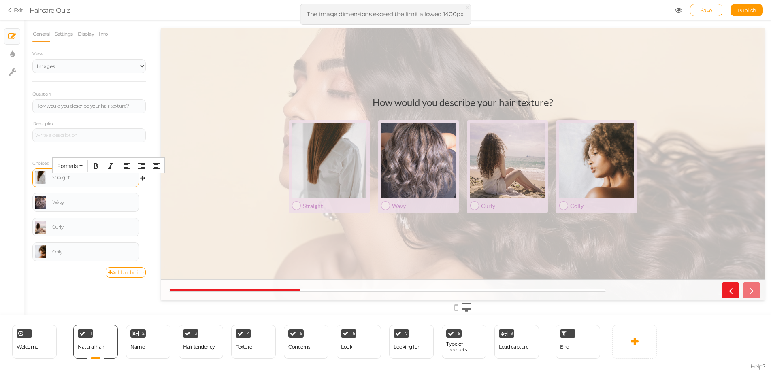
click at [88, 179] on div "Straight" at bounding box center [94, 177] width 84 height 5
click at [90, 182] on div "Straight" at bounding box center [85, 177] width 101 height 13
click at [71, 68] on select "Text Images Slider Dropdown" at bounding box center [88, 66] width 113 height 14
click at [65, 34] on link "Settings" at bounding box center [63, 33] width 19 height 15
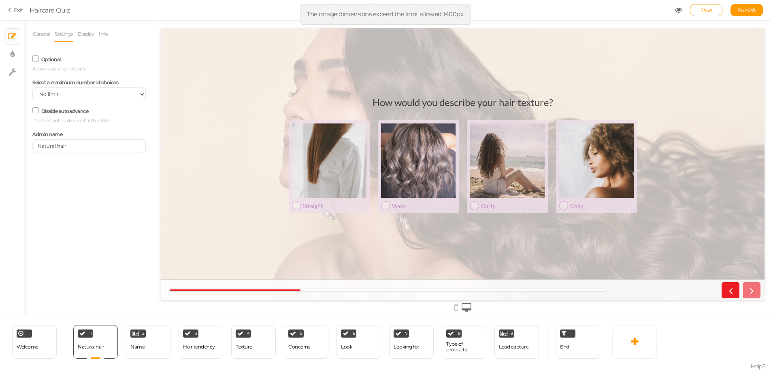
click at [39, 58] on icon at bounding box center [35, 59] width 11 height 4
click at [0, 0] on input "Optional" at bounding box center [0, 0] width 0 height 0
click at [35, 59] on icon at bounding box center [36, 59] width 4 height 0
click at [0, 0] on input "Optional" at bounding box center [0, 0] width 0 height 0
click at [70, 93] on select "No limit 1 2 3 4 5 6 7 8 9 10" at bounding box center [88, 95] width 113 height 14
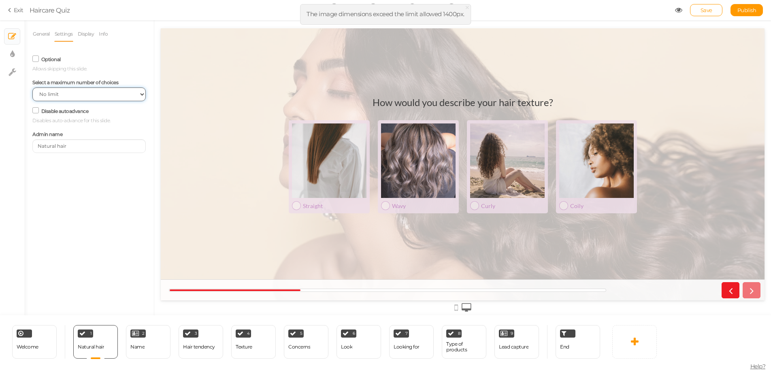
select select "1"
click at [71, 147] on input "Natural hair" at bounding box center [88, 146] width 113 height 14
type input "D"
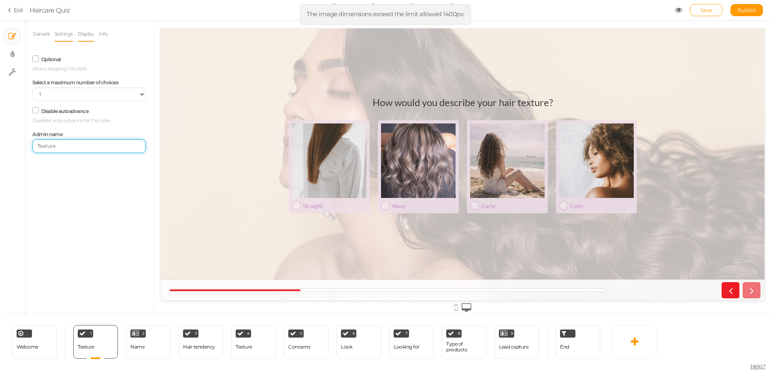
type input "Texture"
click at [85, 37] on link "Display" at bounding box center [85, 33] width 17 height 15
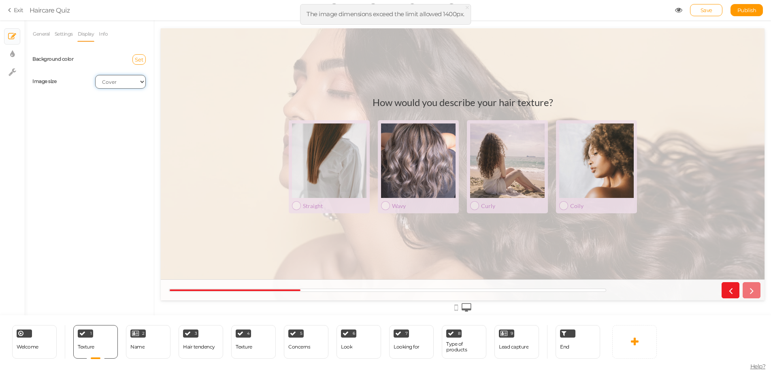
click at [119, 82] on select "Cover Contain Default" at bounding box center [120, 82] width 51 height 14
select select "contain"
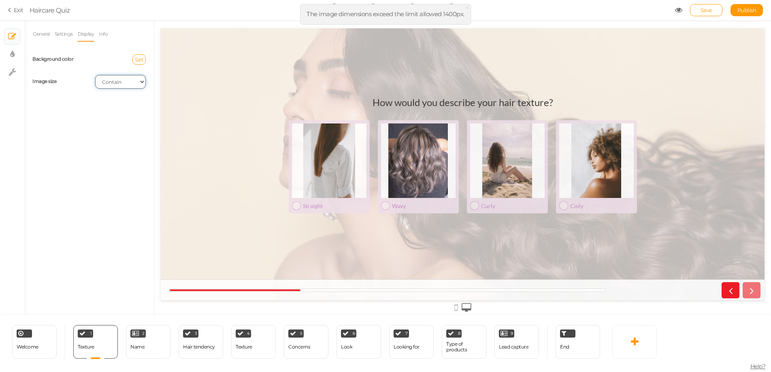
click at [115, 85] on select "Cover Contain Default" at bounding box center [120, 82] width 51 height 14
click at [122, 81] on select "Cover Contain Default" at bounding box center [120, 82] width 51 height 14
select select "cover"
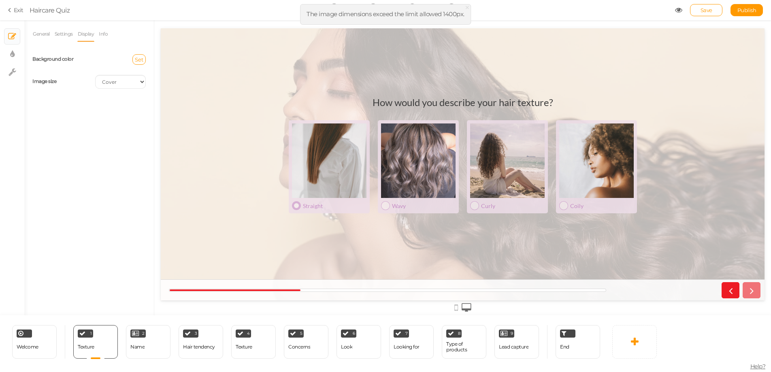
click at [312, 170] on div at bounding box center [329, 161] width 75 height 75
click at [314, 173] on div at bounding box center [329, 161] width 75 height 75
click at [139, 60] on span "Set" at bounding box center [139, 59] width 9 height 6
click at [155, 118] on input "text" at bounding box center [154, 118] width 41 height 7
paste input "FFADE2"
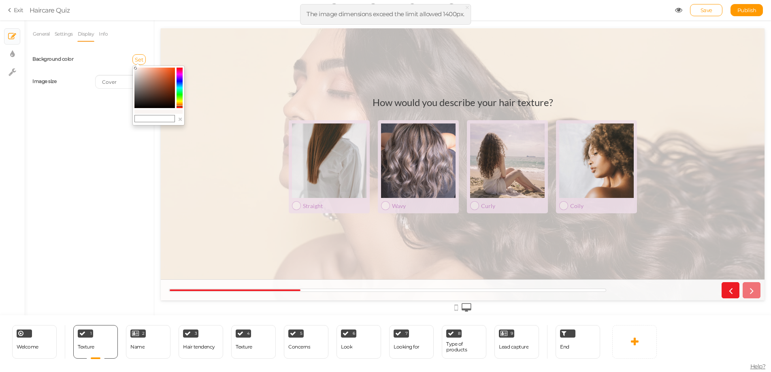
type input "FFADE2"
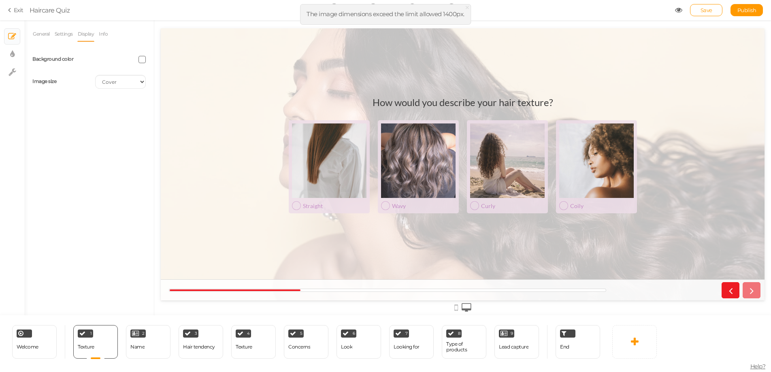
click at [142, 58] on span at bounding box center [142, 59] width 7 height 7
click at [143, 117] on input "FFADE2" at bounding box center [161, 116] width 41 height 7
type input "#FFADE2"
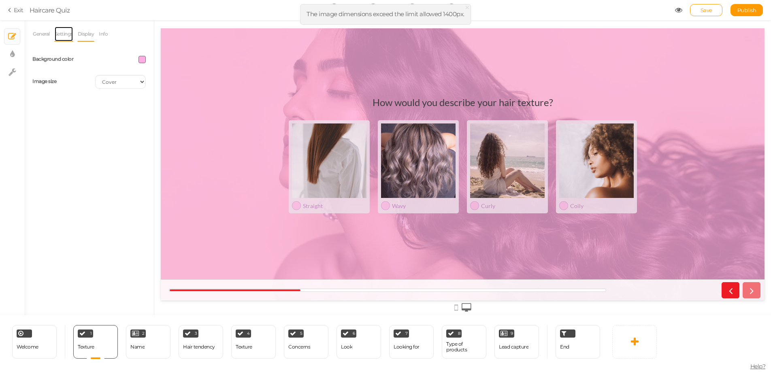
click at [62, 34] on link "Settings" at bounding box center [63, 33] width 19 height 15
click at [105, 34] on link "Info" at bounding box center [103, 33] width 10 height 15
click at [44, 33] on link "General" at bounding box center [41, 33] width 18 height 15
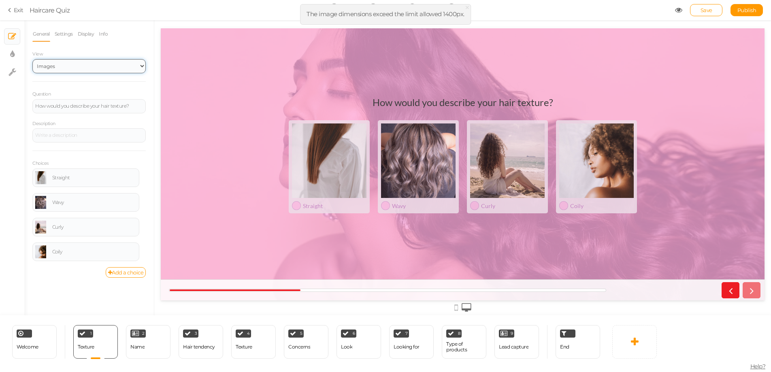
click at [77, 66] on select "Text Images Slider Dropdown" at bounding box center [88, 66] width 113 height 14
click at [467, 8] on span "×" at bounding box center [468, 8] width 6 height 12
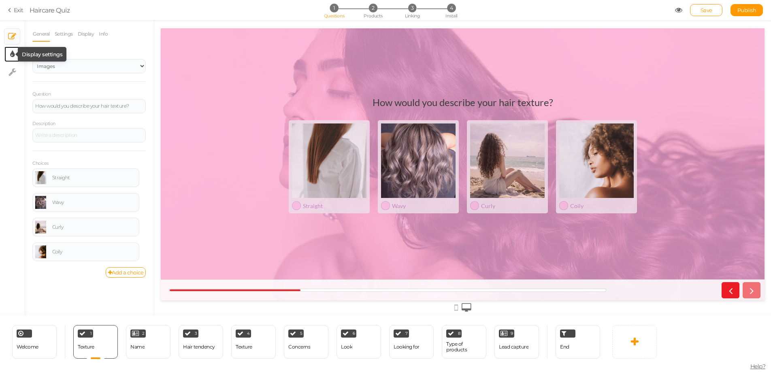
click at [13, 54] on icon at bounding box center [12, 54] width 4 height 8
select select "2"
select select "lato"
select select "fade"
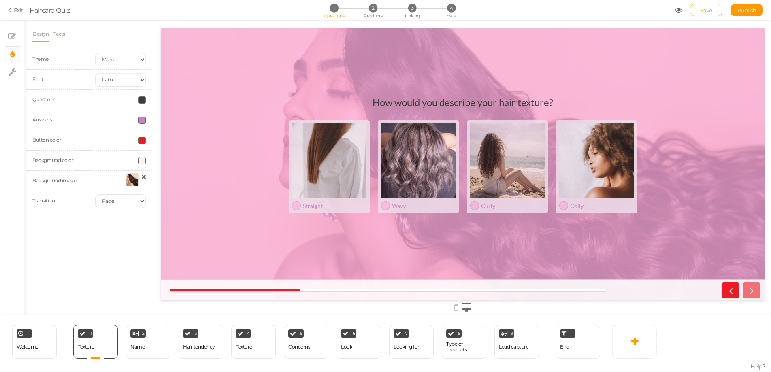
click at [144, 177] on icon at bounding box center [143, 177] width 5 height 6
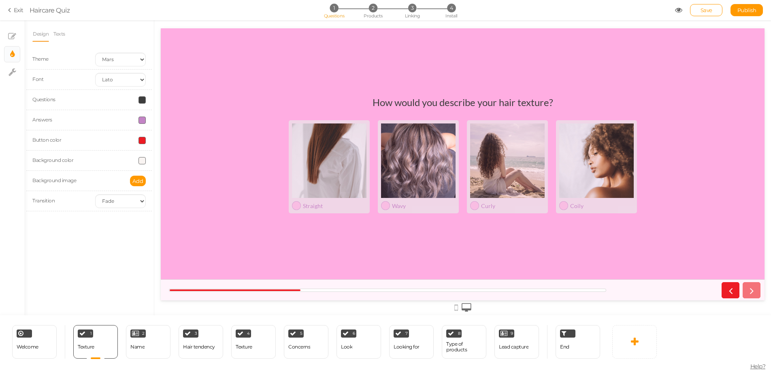
click at [144, 162] on span at bounding box center [142, 160] width 7 height 7
drag, startPoint x: 162, startPoint y: 216, endPoint x: 144, endPoint y: 218, distance: 17.9
click at [144, 218] on input "#f9f4f2" at bounding box center [161, 218] width 41 height 7
paste input "ED1C24"
type input "#ED1C24"
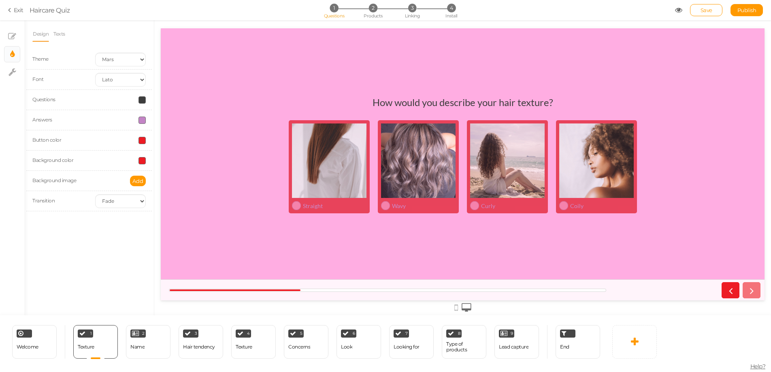
click at [94, 213] on div "Theme Earth Mars Font Custom Default Lato Lora Montserrat Open Sans Oswald PT S…" at bounding box center [88, 133] width 113 height 169
click at [115, 203] on select "None Fade Switch" at bounding box center [120, 201] width 51 height 14
select select
click at [142, 121] on span at bounding box center [142, 120] width 7 height 7
drag, startPoint x: 168, startPoint y: 178, endPoint x: 146, endPoint y: 177, distance: 22.3
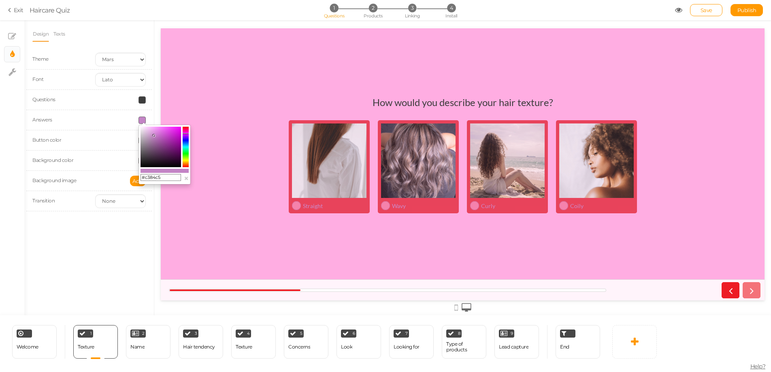
click at [146, 177] on input "#c384c5" at bounding box center [161, 177] width 41 height 7
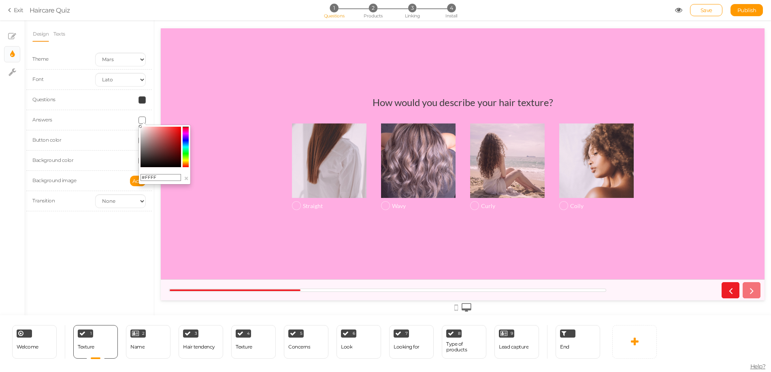
type input "#FFFFF"
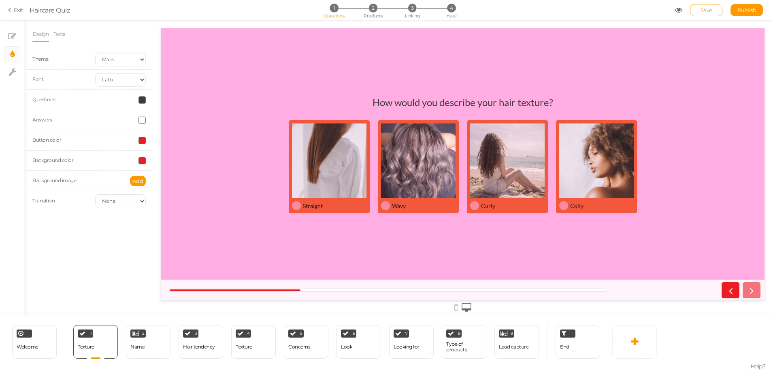
click at [117, 239] on div "Design Texts Theme Earth Mars Font Custom Default Lato Lora Montserrat Open San…" at bounding box center [89, 167] width 130 height 295
click at [142, 161] on span at bounding box center [142, 160] width 7 height 7
click at [85, 225] on div "Design Texts Theme Earth Mars Font Custom Default Lato Lora Montserrat Open San…" at bounding box center [89, 167] width 130 height 295
click at [145, 139] on span at bounding box center [142, 140] width 7 height 7
click at [99, 237] on div "Design Texts Theme Earth Mars Font Custom Default Lato Lora Montserrat Open San…" at bounding box center [89, 167] width 130 height 295
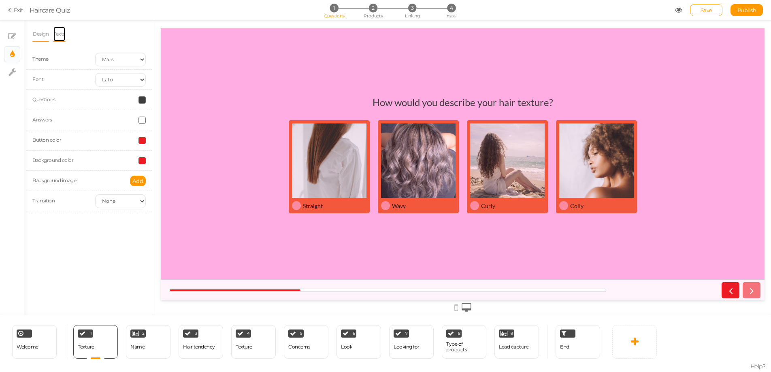
click at [62, 31] on link "Texts" at bounding box center [59, 33] width 13 height 15
click at [38, 35] on link "Design" at bounding box center [40, 33] width 17 height 15
click at [141, 58] on select "Earth Mars" at bounding box center [120, 60] width 51 height 14
select select "1"
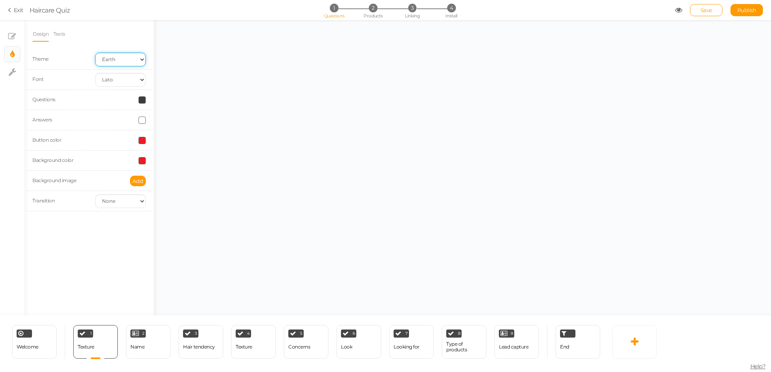
select select "fade"
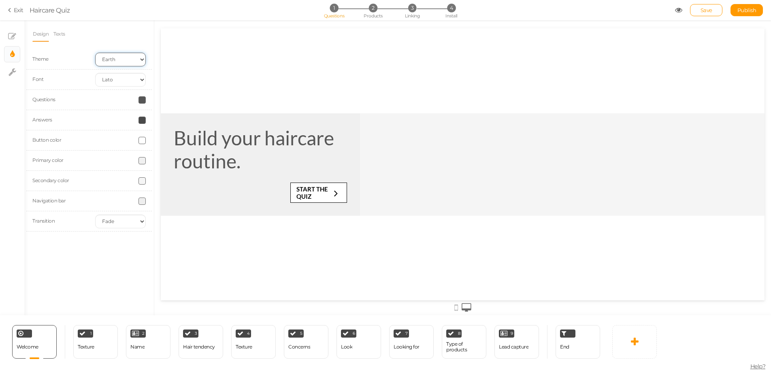
click at [123, 58] on select "Earth Mars" at bounding box center [120, 60] width 51 height 14
select select "2"
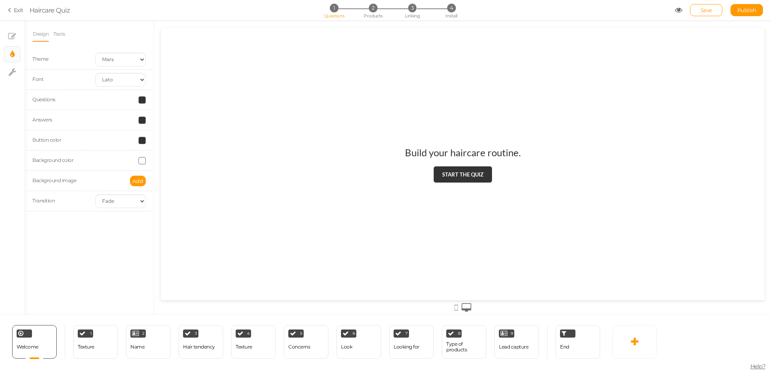
click at [87, 269] on div "Design Texts Theme Earth Mars Font Custom Default Lato Lora Montserrat Open San…" at bounding box center [89, 167] width 130 height 295
click at [142, 143] on span at bounding box center [142, 140] width 7 height 7
drag, startPoint x: 166, startPoint y: 199, endPoint x: 146, endPoint y: 195, distance: 20.1
click at [146, 195] on input "#333333" at bounding box center [161, 197] width 41 height 7
paste input "ED1C24"
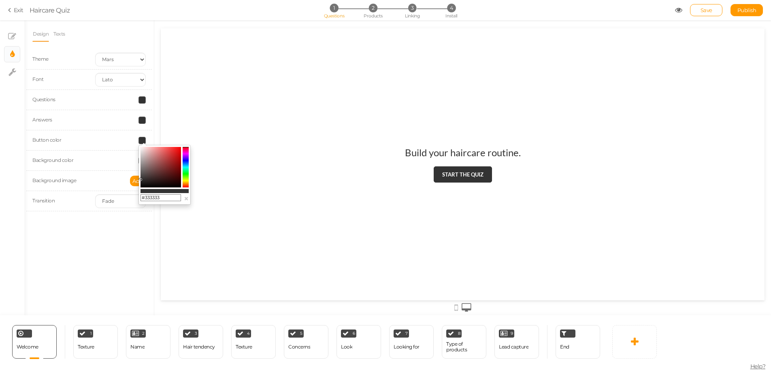
type input "#ED1C24"
click at [77, 256] on div "Design Texts Theme Earth Mars Font Custom Default Lato Lora Montserrat Open San…" at bounding box center [89, 167] width 130 height 295
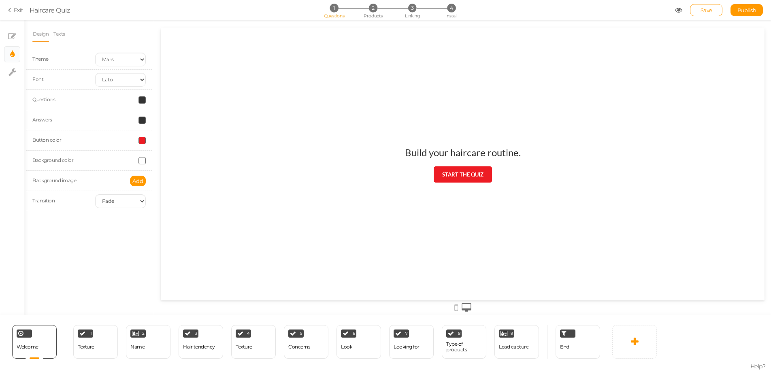
click at [144, 161] on span at bounding box center [142, 160] width 7 height 7
drag, startPoint x: 162, startPoint y: 216, endPoint x: 145, endPoint y: 217, distance: 17.1
click at [145, 217] on input "#ffffff" at bounding box center [161, 218] width 41 height 7
paste input "FFADE2"
type input "#FFADE2"
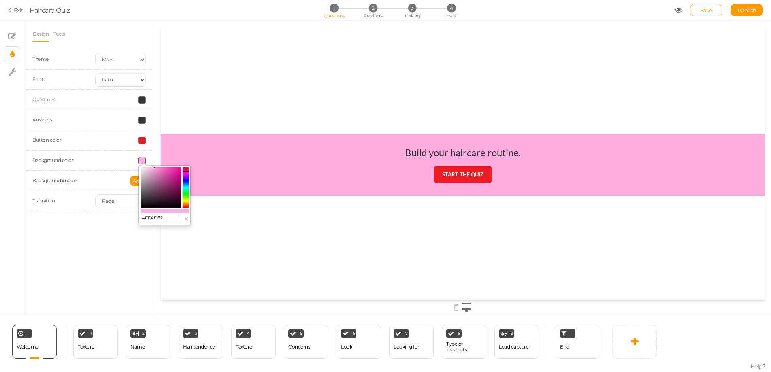
click at [82, 249] on div "Design Texts Theme Earth Mars Font Custom Default Lato Lora Montserrat Open San…" at bounding box center [89, 167] width 130 height 295
click at [108, 271] on div "1 Texture × Define the conditions to show this slide. Clone Change type Delete" at bounding box center [95, 342] width 45 height 34
select select "2"
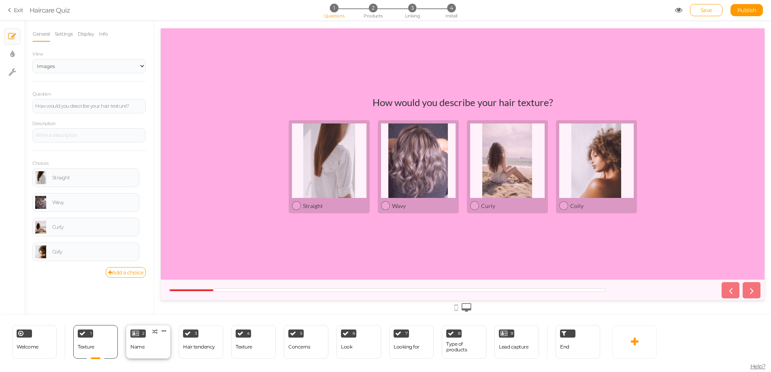
click at [160, 271] on div "2 Name × Define the conditions to show this slide. Clone Change type Delete" at bounding box center [148, 342] width 45 height 34
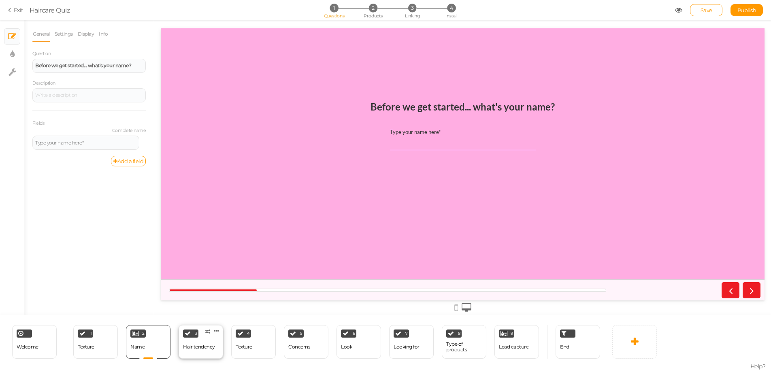
click at [205, 271] on div "Hair tendency" at bounding box center [199, 347] width 32 height 14
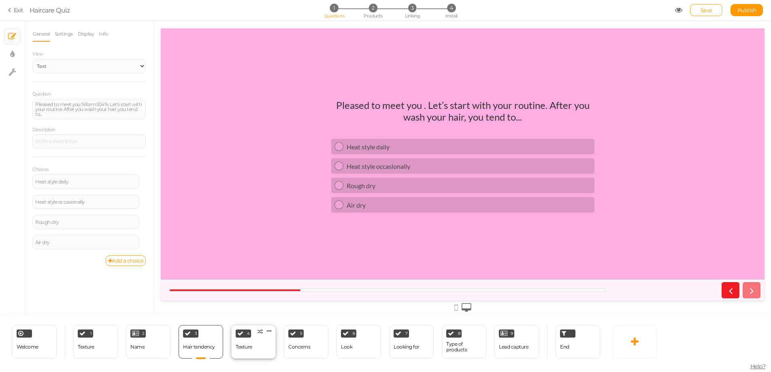
click at [260, 271] on div "4 Texture × Define the conditions to show this slide. Clone Change type Delete" at bounding box center [253, 342] width 45 height 34
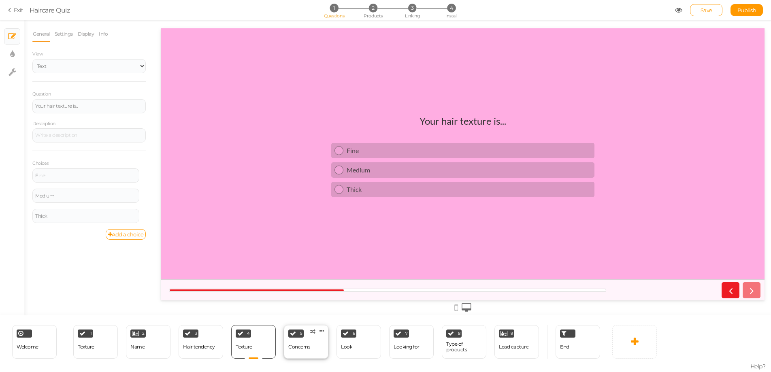
click at [289, 271] on div "Concerns" at bounding box center [299, 347] width 22 height 6
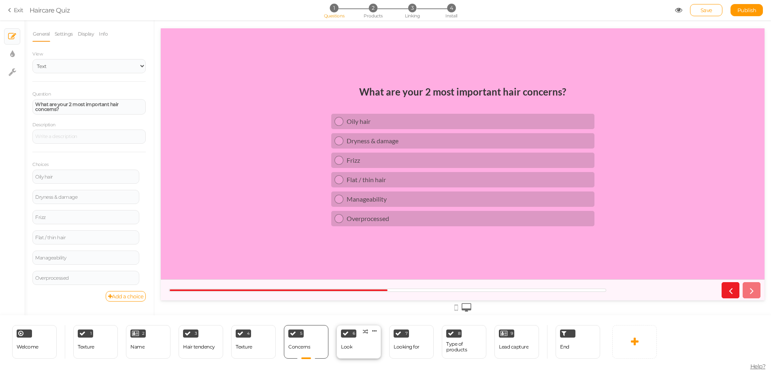
click at [349, 271] on div "Look" at bounding box center [346, 347] width 11 height 6
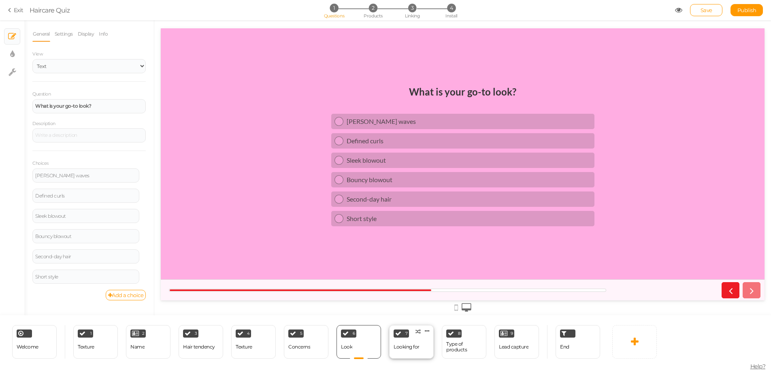
click at [421, 271] on div "7 Looking for × Define the conditions to show this slide. Clone Change type Del…" at bounding box center [411, 342] width 45 height 34
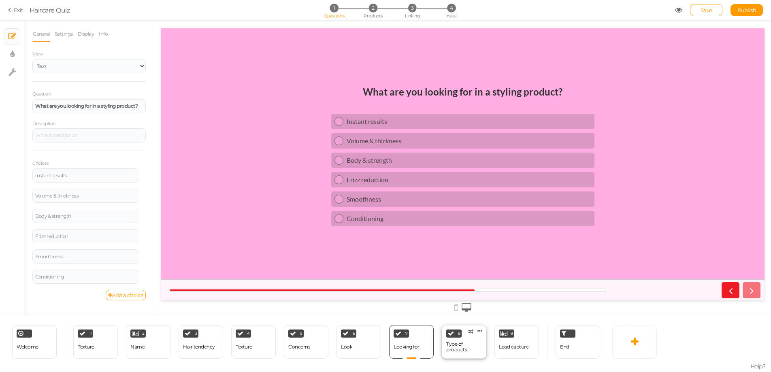
click at [477, 271] on div "Type of products" at bounding box center [464, 347] width 36 height 11
click at [99, 271] on div "1 Texture × Define the conditions to show this slide. Clone Change type Delete" at bounding box center [95, 342] width 45 height 34
select select "2"
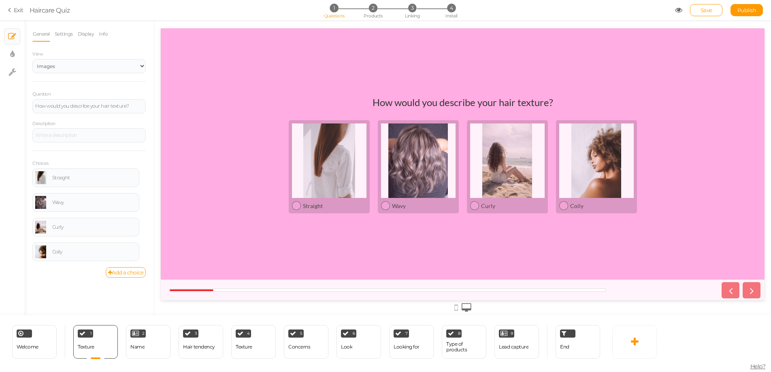
click at [36, 36] on link "General" at bounding box center [41, 33] width 18 height 15
click at [31, 271] on span "Welcome" at bounding box center [28, 347] width 22 height 6
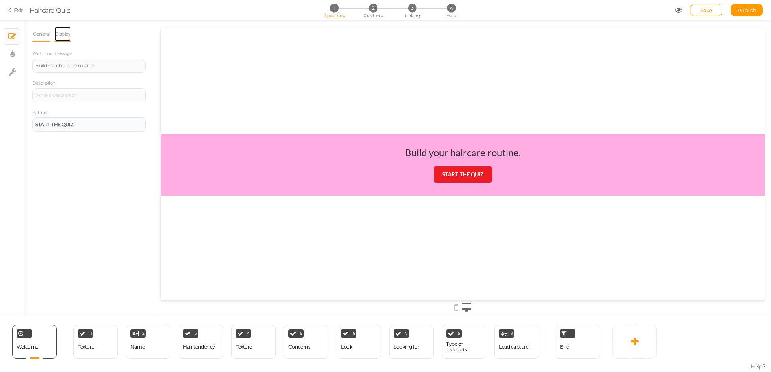
click at [62, 35] on link "Display" at bounding box center [62, 33] width 17 height 15
click at [140, 62] on span "Set" at bounding box center [139, 59] width 9 height 6
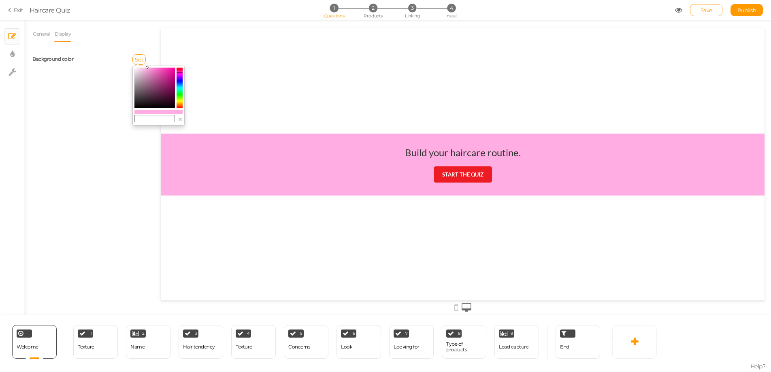
click at [158, 111] on colorpicker-preview at bounding box center [158, 112] width 48 height 4
click at [88, 160] on div "General Display Welcome message Build your haircare routine. Description Button…" at bounding box center [89, 170] width 130 height 289
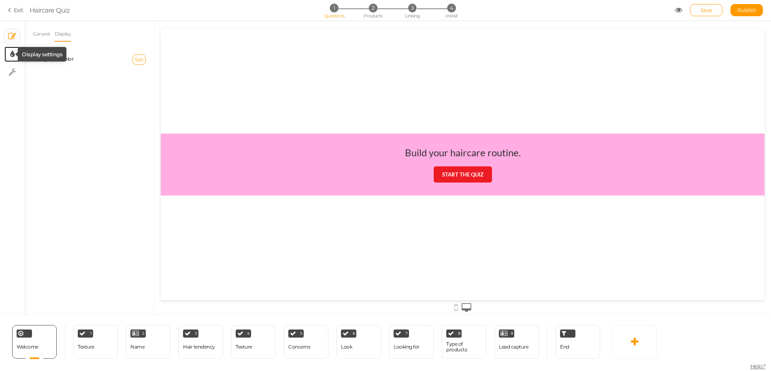
click at [11, 55] on icon at bounding box center [12, 54] width 4 height 8
select select "2"
select select "lato"
select select "fade"
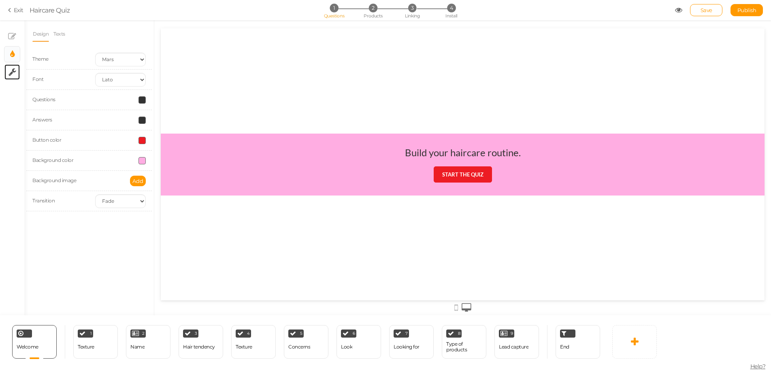
click at [13, 78] on link "× Settings" at bounding box center [11, 71] width 15 height 15
select select "en"
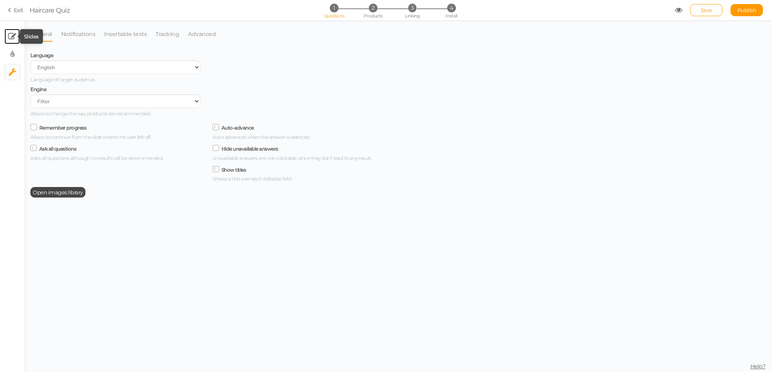
click at [13, 33] on icon at bounding box center [12, 36] width 8 height 8
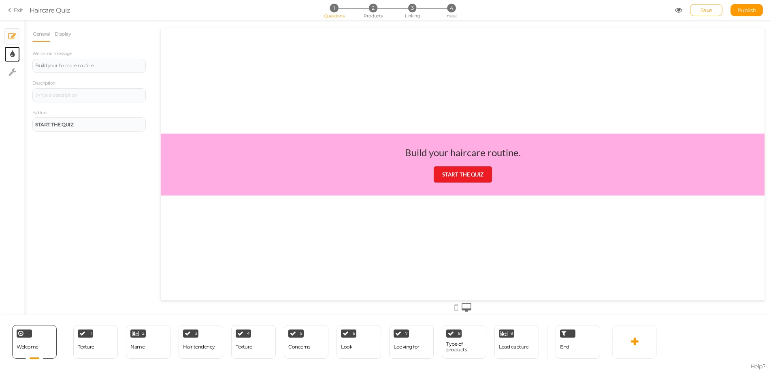
click at [15, 54] on link "× Display settings" at bounding box center [11, 54] width 15 height 15
select select "2"
select select "lato"
select select "fade"
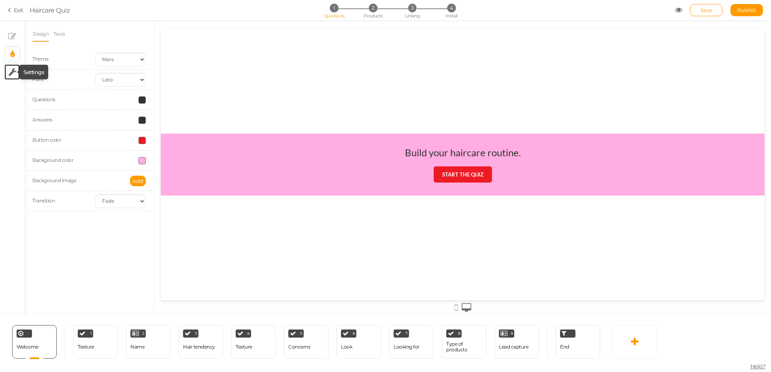
click at [10, 75] on icon at bounding box center [13, 72] width 8 height 8
select select "en"
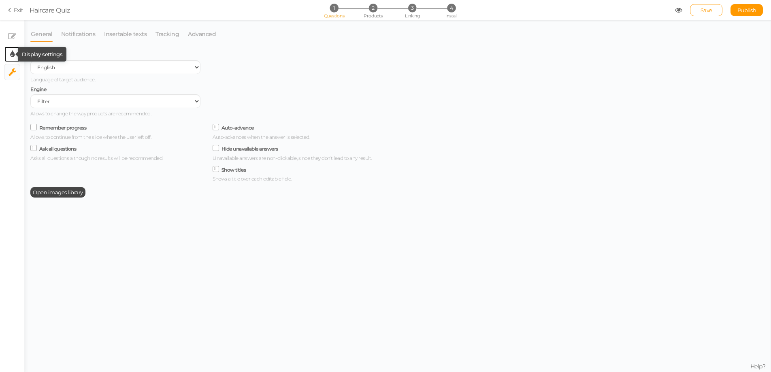
click at [14, 53] on icon at bounding box center [12, 54] width 4 height 8
select select "2"
select select "lato"
select select "fade"
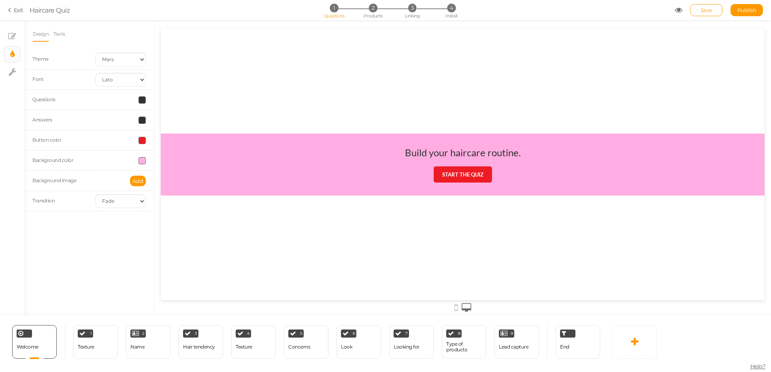
click at [83, 237] on div "Design Texts Theme Earth Mars Font Custom Default Lato Lora Montserrat Open San…" at bounding box center [89, 167] width 130 height 295
click at [14, 34] on icon at bounding box center [12, 36] width 8 height 8
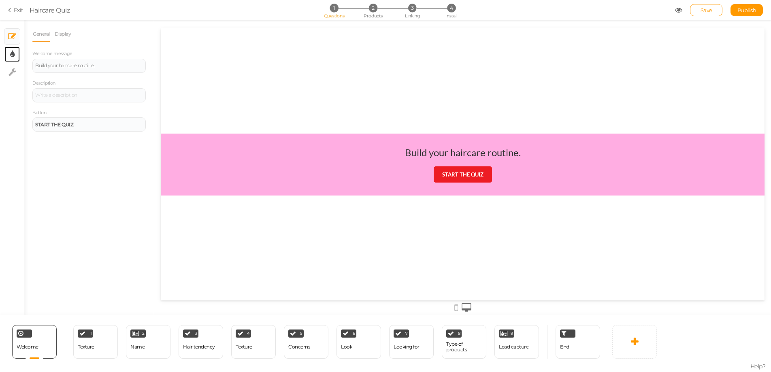
click at [14, 57] on icon at bounding box center [12, 54] width 4 height 8
select select "2"
select select "lato"
select select "fade"
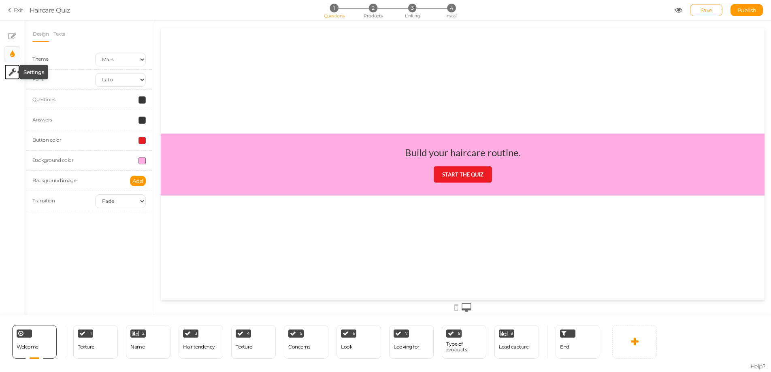
click at [11, 72] on icon at bounding box center [13, 72] width 8 height 8
select select "en"
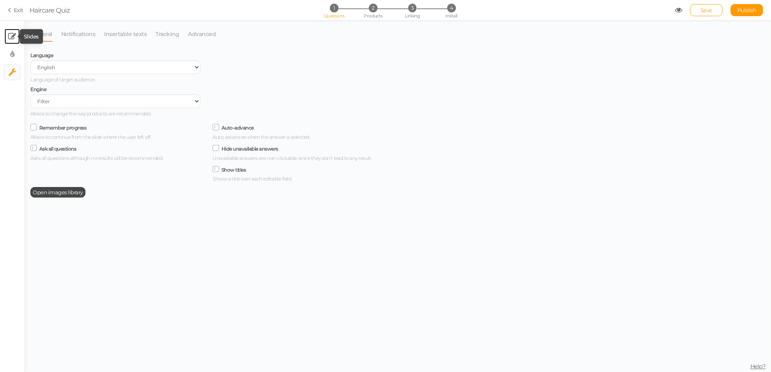
click at [9, 38] on icon at bounding box center [12, 36] width 8 height 8
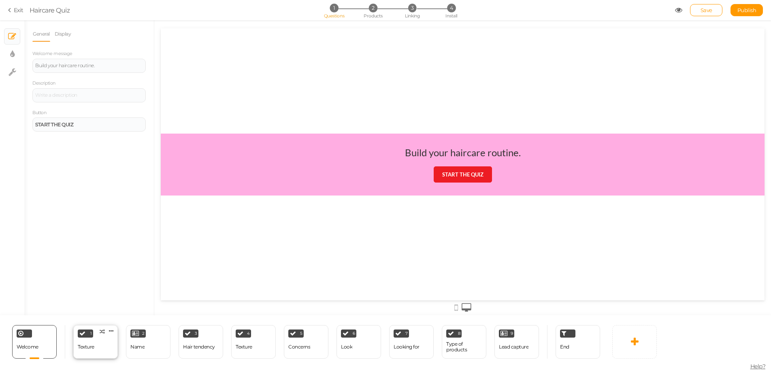
click at [96, 271] on div "1 Texture × Define the conditions to show this slide. Clone Change type Delete" at bounding box center [95, 342] width 45 height 34
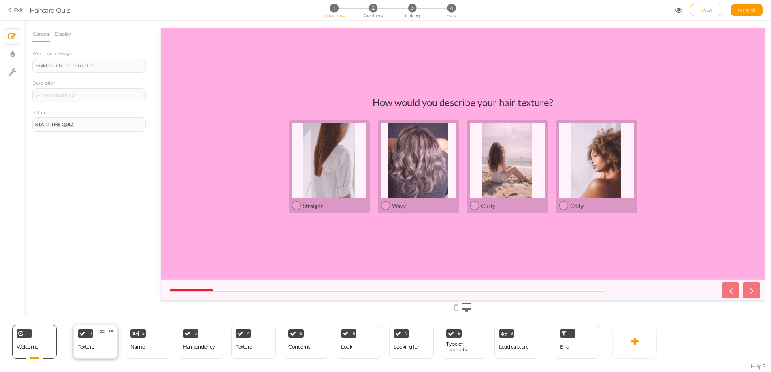
select select "2"
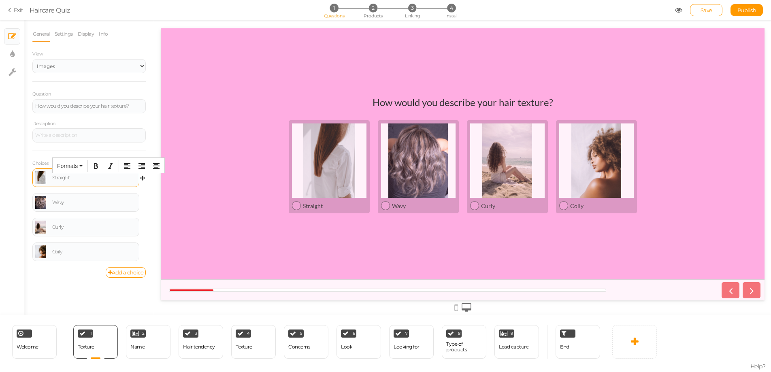
click at [56, 176] on div "Straight" at bounding box center [94, 177] width 84 height 5
click at [38, 176] on link at bounding box center [40, 177] width 11 height 13
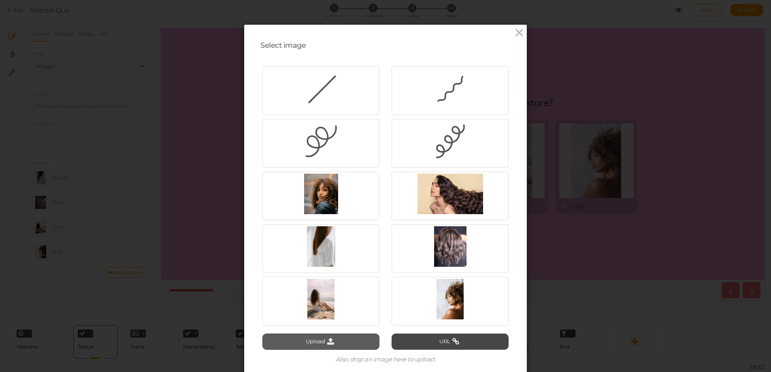
click at [325, 271] on button "Upload" at bounding box center [321, 342] width 117 height 16
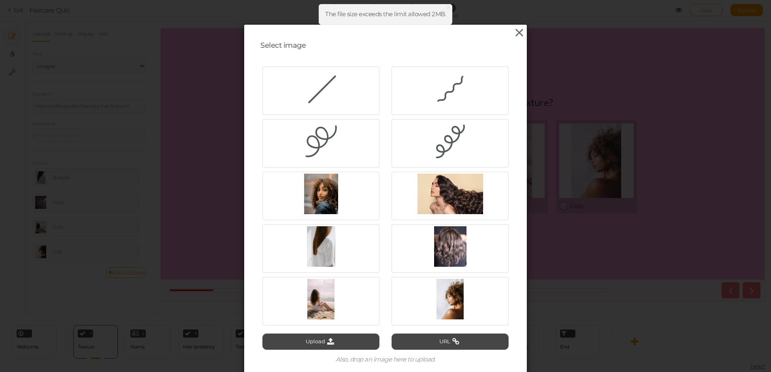
click at [518, 34] on icon at bounding box center [520, 33] width 12 height 12
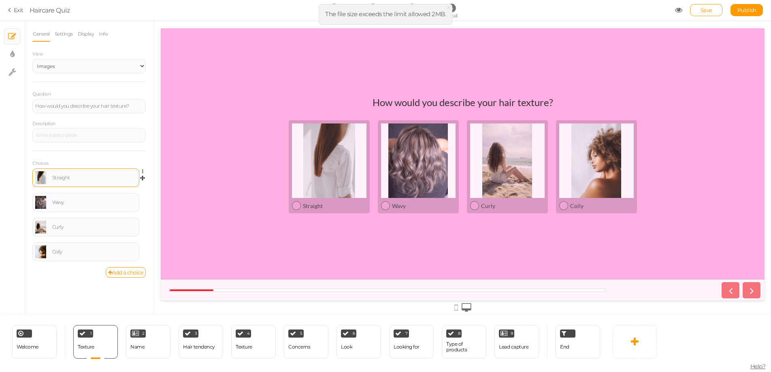
click at [44, 171] on div "Straight" at bounding box center [85, 178] width 107 height 19
click at [43, 172] on link at bounding box center [40, 177] width 11 height 13
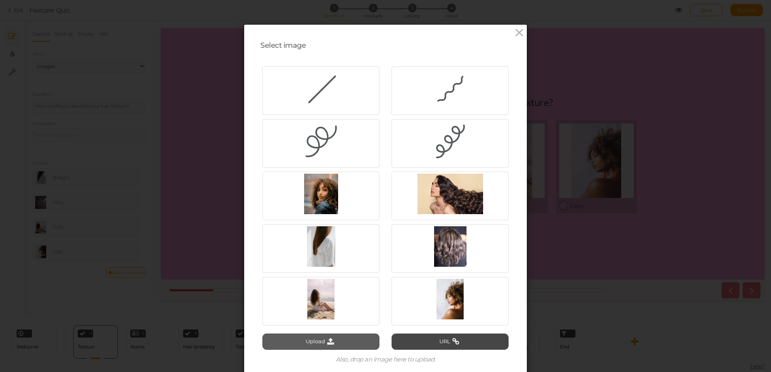
click at [316, 271] on button "Upload" at bounding box center [321, 342] width 117 height 16
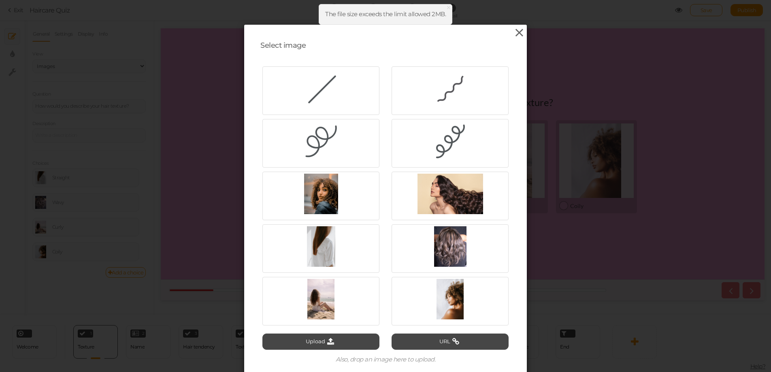
click at [519, 34] on icon at bounding box center [520, 33] width 12 height 12
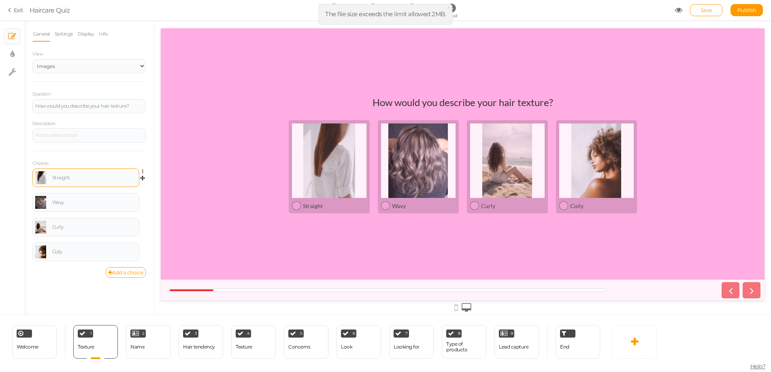
click at [40, 177] on link at bounding box center [40, 177] width 11 height 13
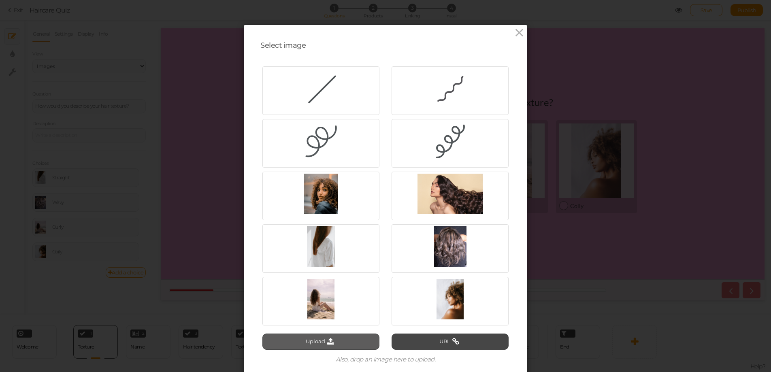
click at [327, 271] on icon at bounding box center [330, 341] width 11 height 7
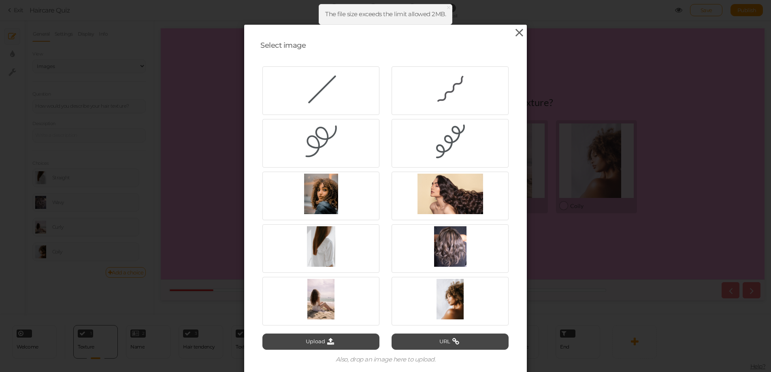
click at [519, 33] on icon at bounding box center [520, 33] width 12 height 12
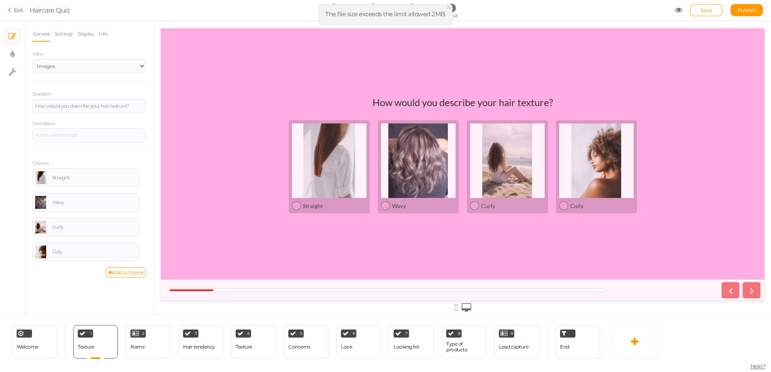
click at [448, 7] on span "×" at bounding box center [449, 8] width 6 height 12
click at [580, 11] on icon at bounding box center [678, 9] width 7 height 7
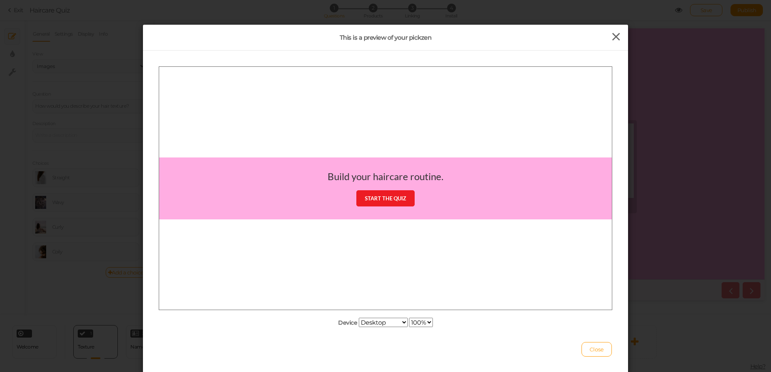
click at [580, 34] on icon at bounding box center [617, 37] width 12 height 12
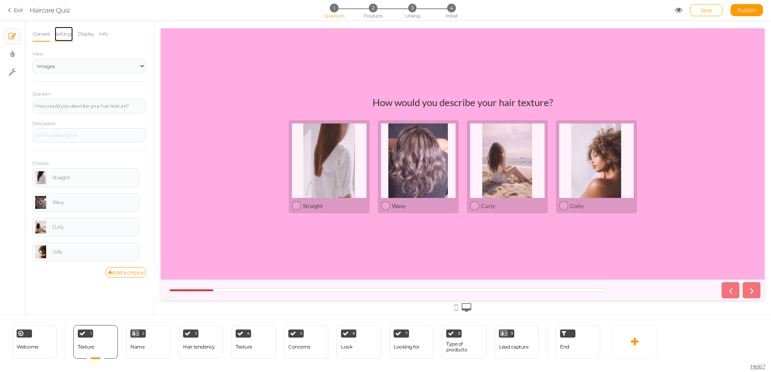
click at [66, 36] on link "Settings" at bounding box center [63, 33] width 19 height 15
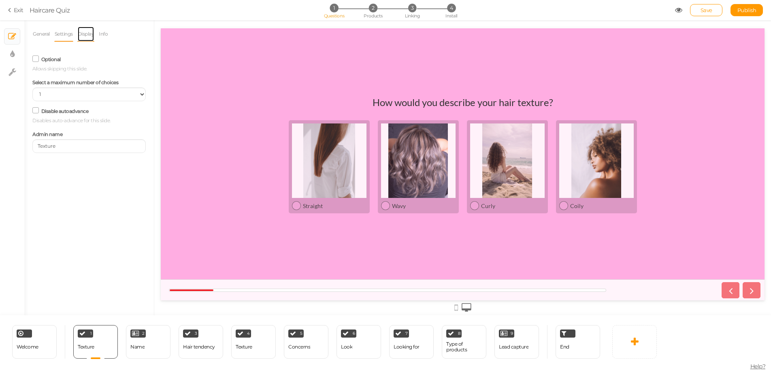
click at [86, 37] on link "Display" at bounding box center [85, 33] width 17 height 15
click at [117, 82] on select "Cover Contain Default" at bounding box center [120, 82] width 51 height 14
select select "cover"
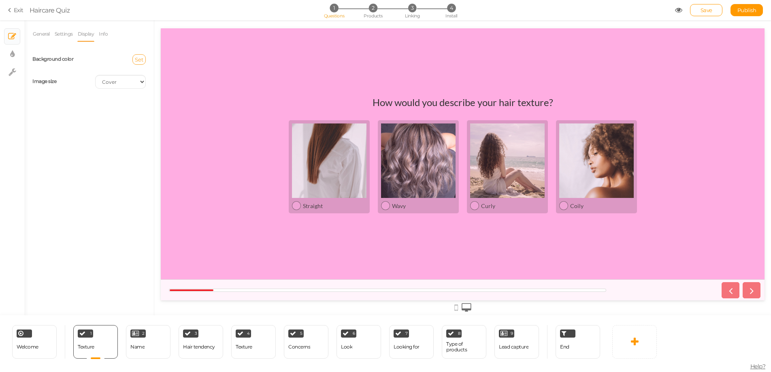
click at [141, 59] on span "Set" at bounding box center [139, 59] width 9 height 6
click at [43, 165] on div "General Settings Display Info View Text Images Slider Dropdown Question How wou…" at bounding box center [89, 170] width 130 height 289
click at [103, 35] on link "Info" at bounding box center [103, 33] width 10 height 15
click at [37, 30] on link "General" at bounding box center [41, 33] width 18 height 15
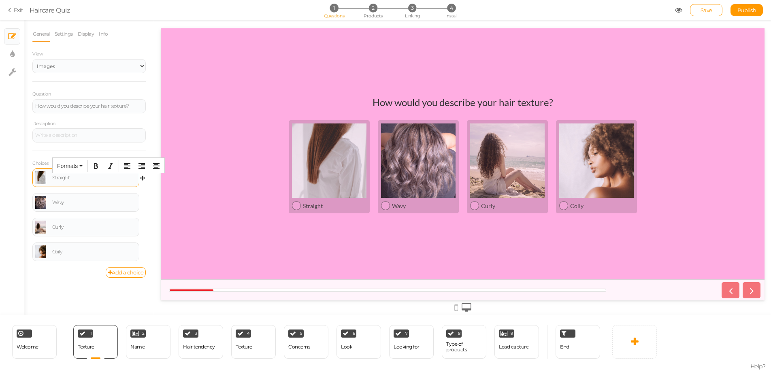
click at [65, 175] on div "Straight" at bounding box center [94, 177] width 84 height 5
click at [70, 179] on div "Straight" at bounding box center [94, 177] width 84 height 5
click at [81, 167] on button "Formats" at bounding box center [70, 165] width 32 height 11
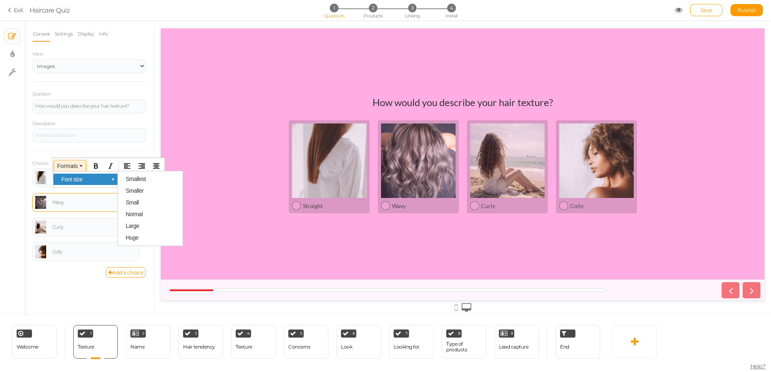
click at [81, 203] on div "Wavy" at bounding box center [94, 202] width 84 height 5
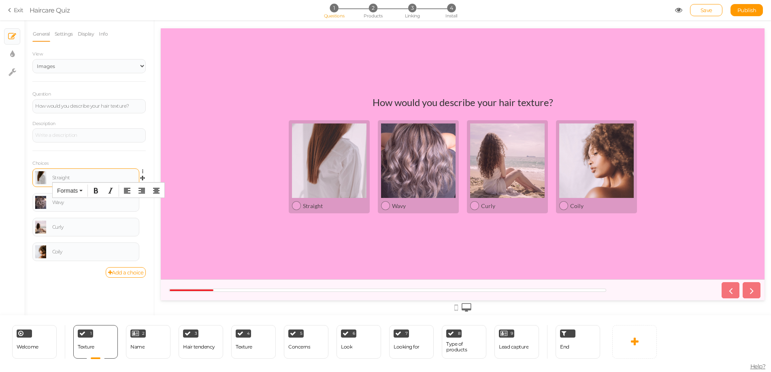
click at [110, 170] on body "× Close A wider screen is needed to use the Pickzen builder Exit Haircare Quiz …" at bounding box center [385, 186] width 771 height 372
click at [54, 271] on div "General Settings Display Info View Text Images Slider Dropdown Question How wou…" at bounding box center [89, 170] width 130 height 289
click at [156, 271] on div "2 Name × Define the conditions to show this slide. Clone Change type Delete" at bounding box center [148, 342] width 45 height 34
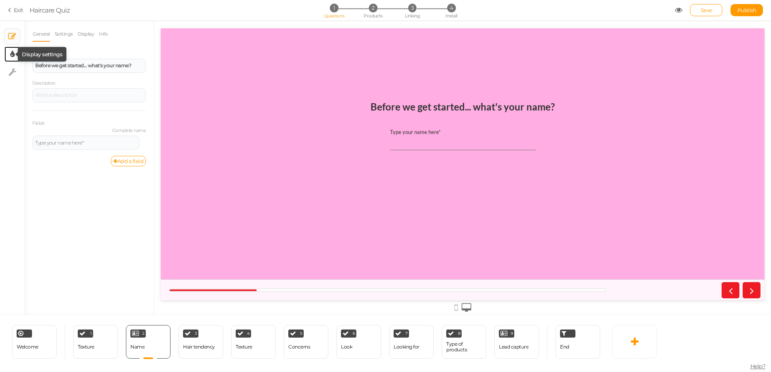
click at [12, 53] on icon at bounding box center [12, 54] width 4 height 8
select select "2"
select select "lato"
select select "fade"
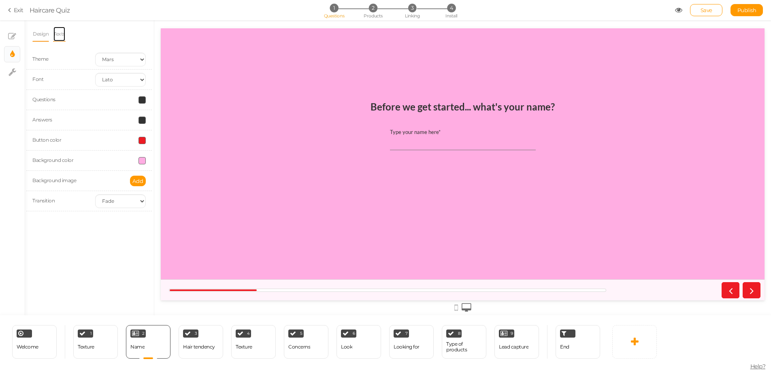
click at [63, 34] on link "Texts" at bounding box center [59, 33] width 13 height 15
click at [45, 98] on div "Select..." at bounding box center [88, 95] width 113 height 14
click at [39, 37] on link "Design" at bounding box center [40, 33] width 17 height 15
click at [112, 255] on div "Design Texts Theme Earth Mars Font Custom Default Lato Lora Montserrat Open San…" at bounding box center [89, 167] width 130 height 295
